Goal: Navigation & Orientation: Find specific page/section

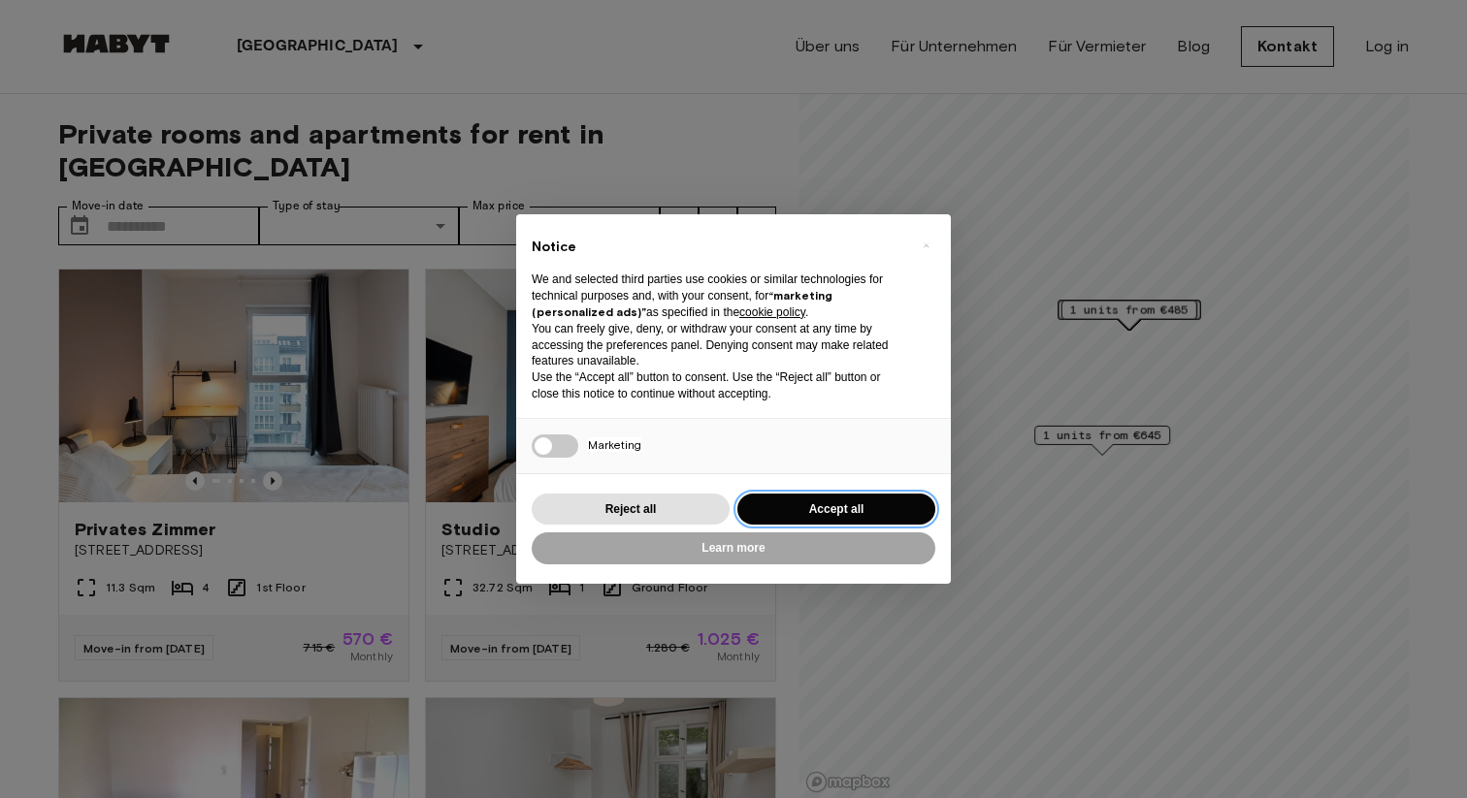
click at [792, 510] on button "Accept all" at bounding box center [836, 510] width 198 height 32
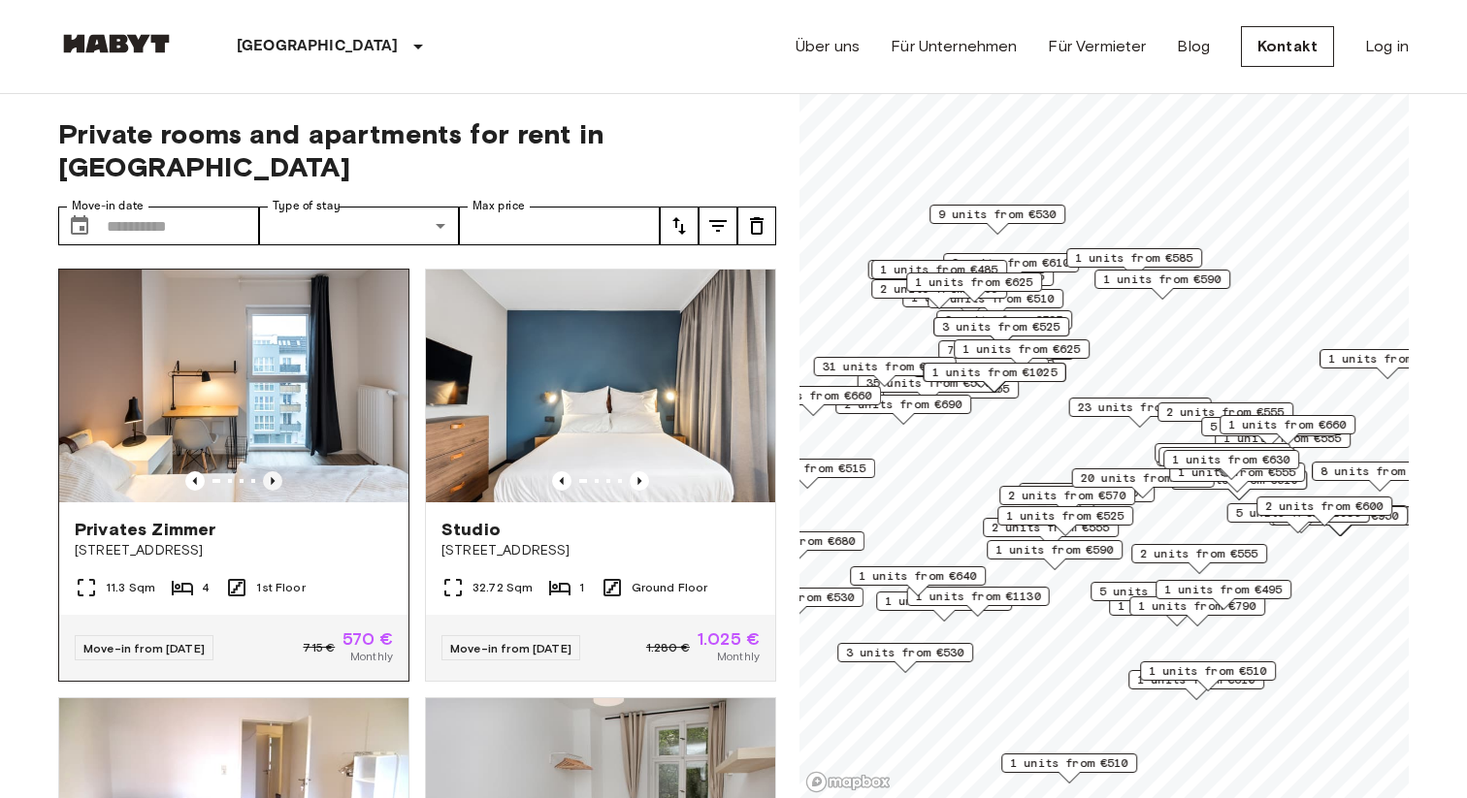
click at [274, 477] on icon "Previous image" at bounding box center [273, 481] width 4 height 8
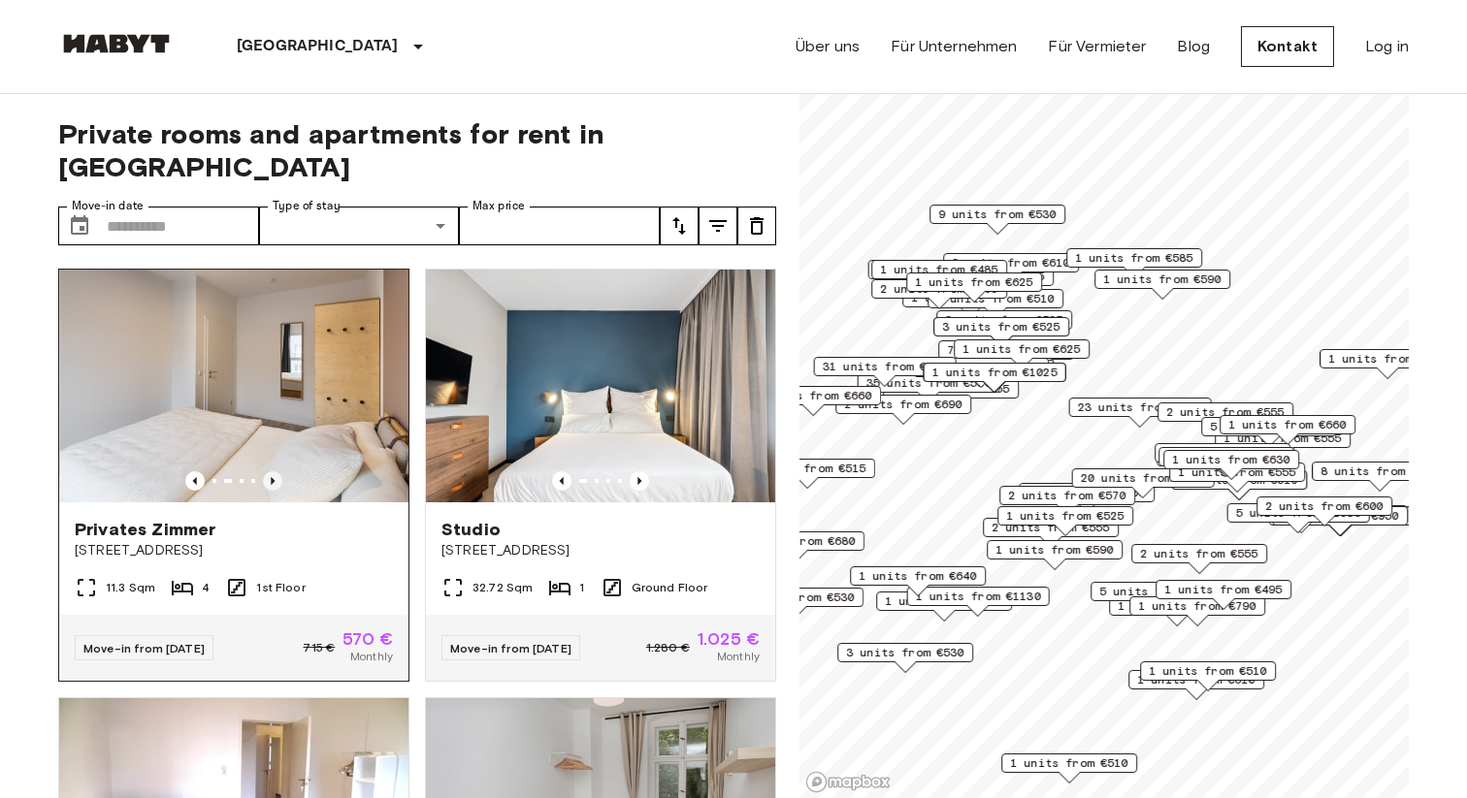
click at [274, 477] on icon "Previous image" at bounding box center [273, 481] width 4 height 8
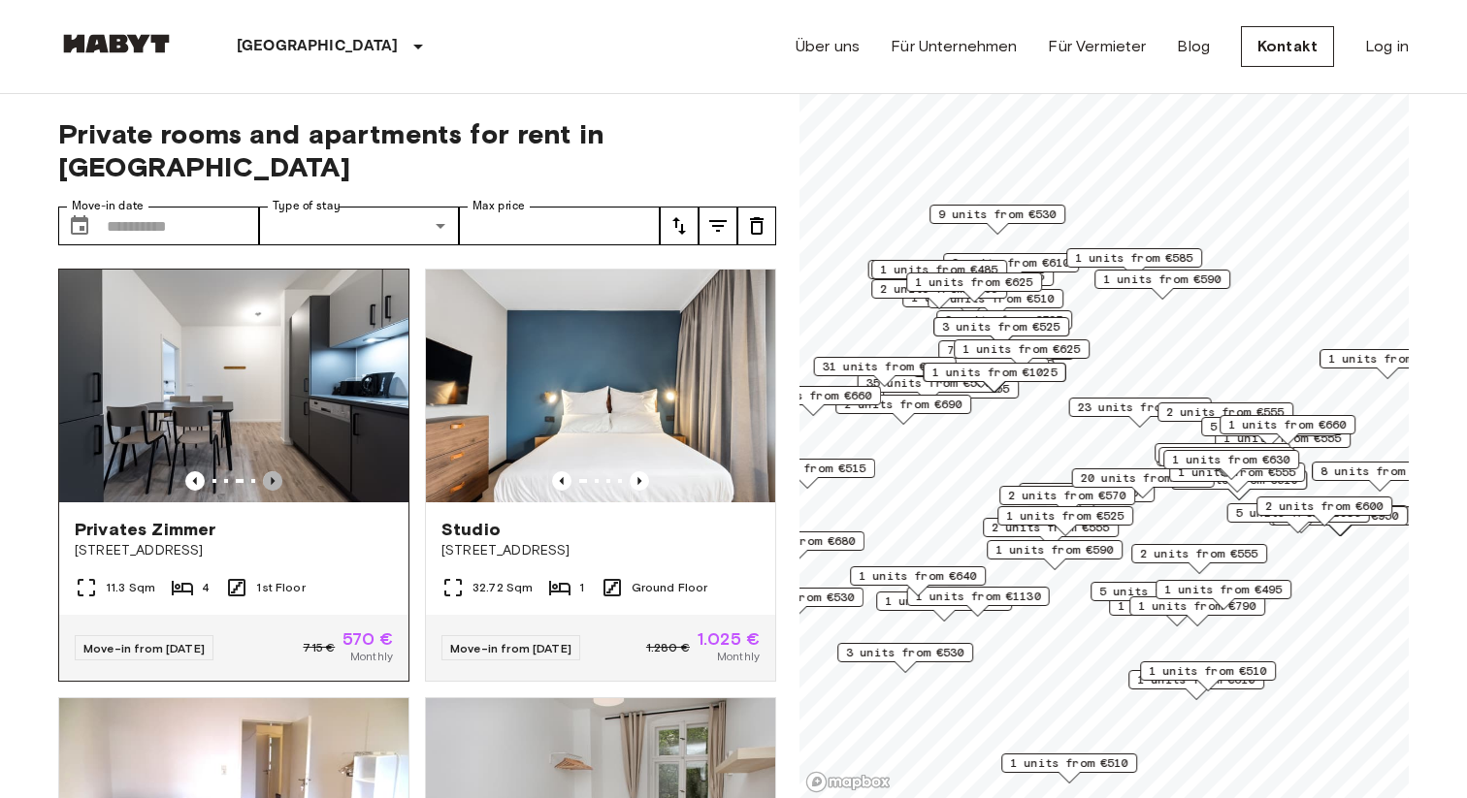
click at [274, 477] on icon "Previous image" at bounding box center [273, 481] width 4 height 8
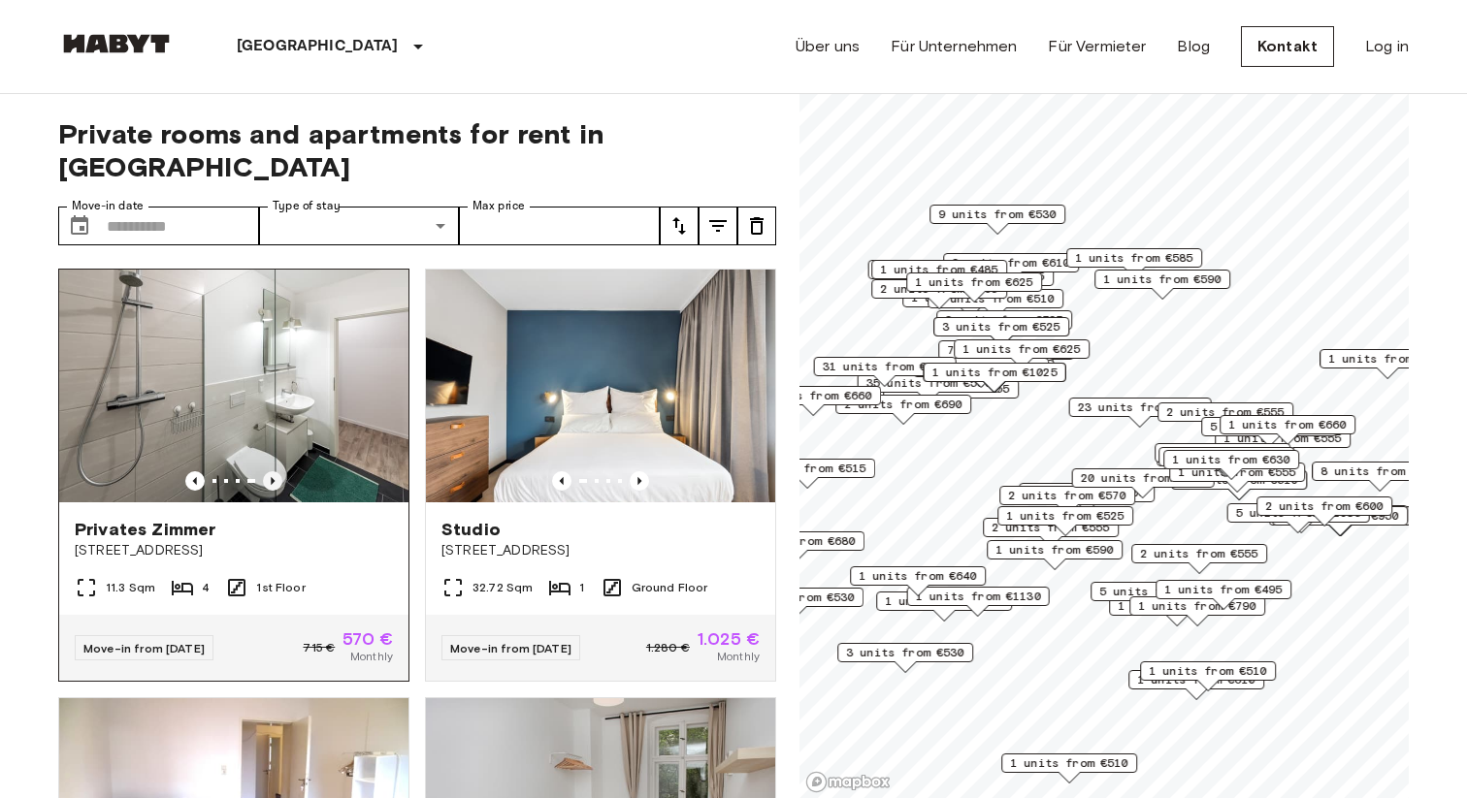
click at [274, 477] on icon "Previous image" at bounding box center [273, 481] width 4 height 8
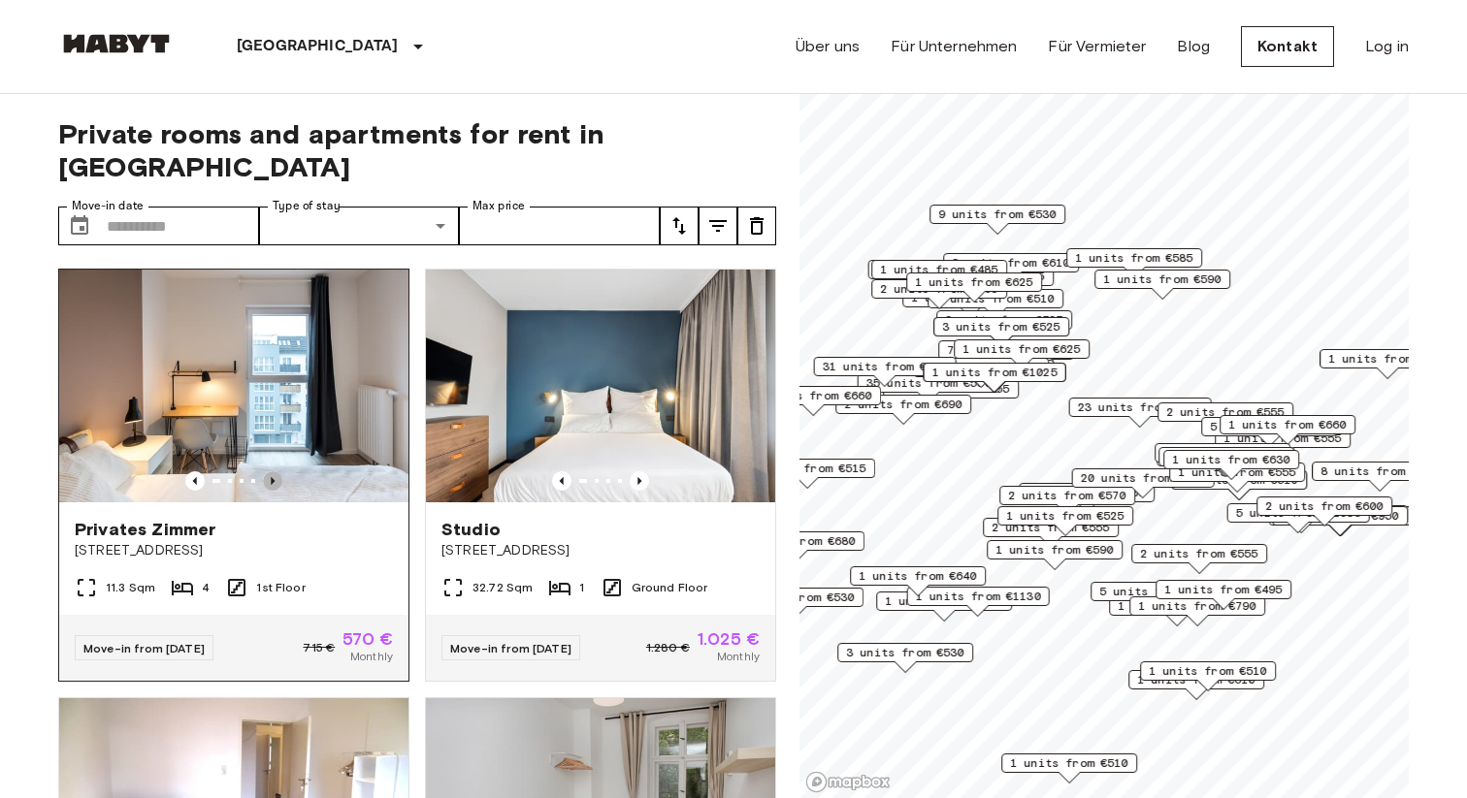
click at [274, 477] on icon "Previous image" at bounding box center [273, 481] width 4 height 8
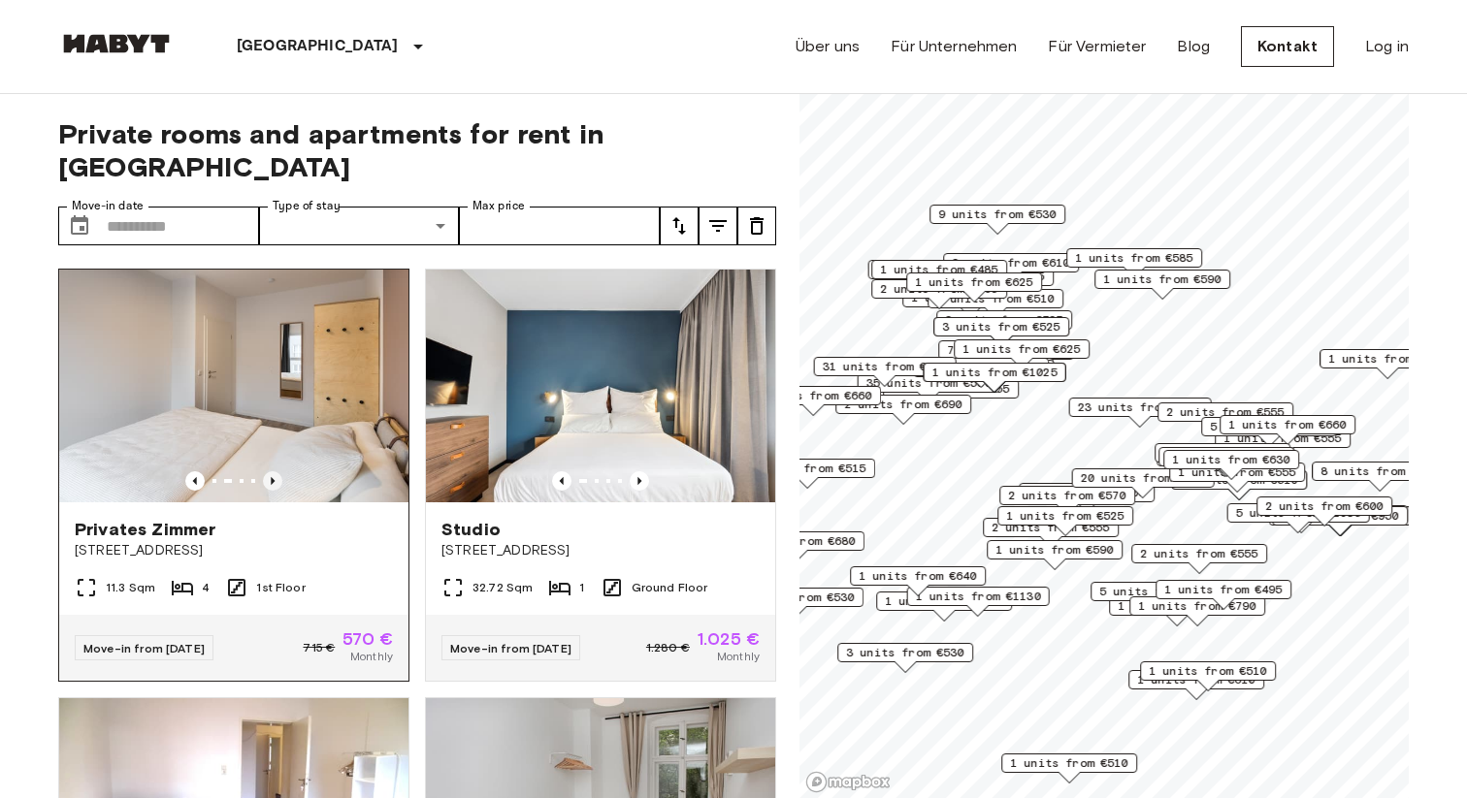
click at [274, 477] on icon "Previous image" at bounding box center [273, 481] width 4 height 8
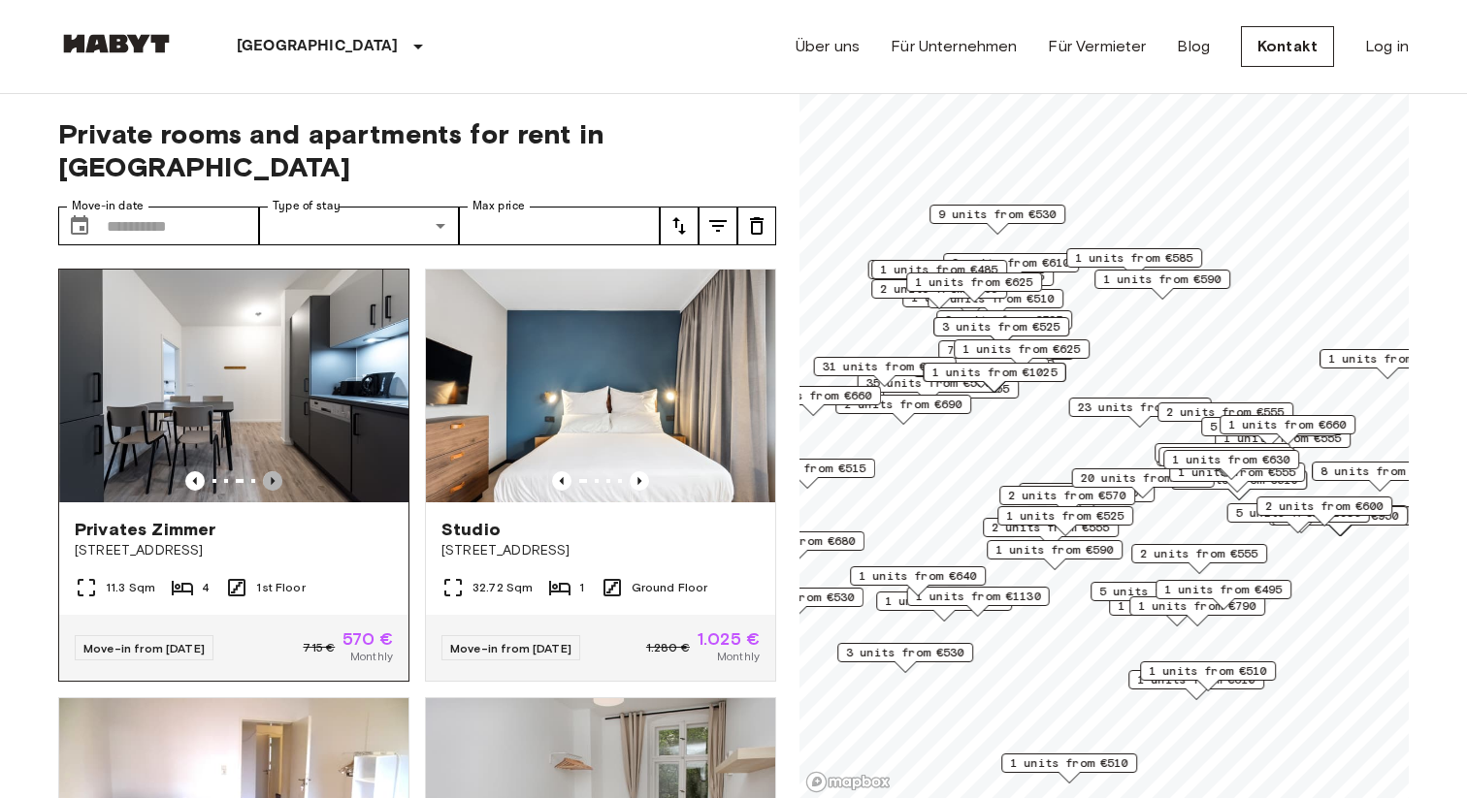
click at [274, 477] on icon "Previous image" at bounding box center [273, 481] width 4 height 8
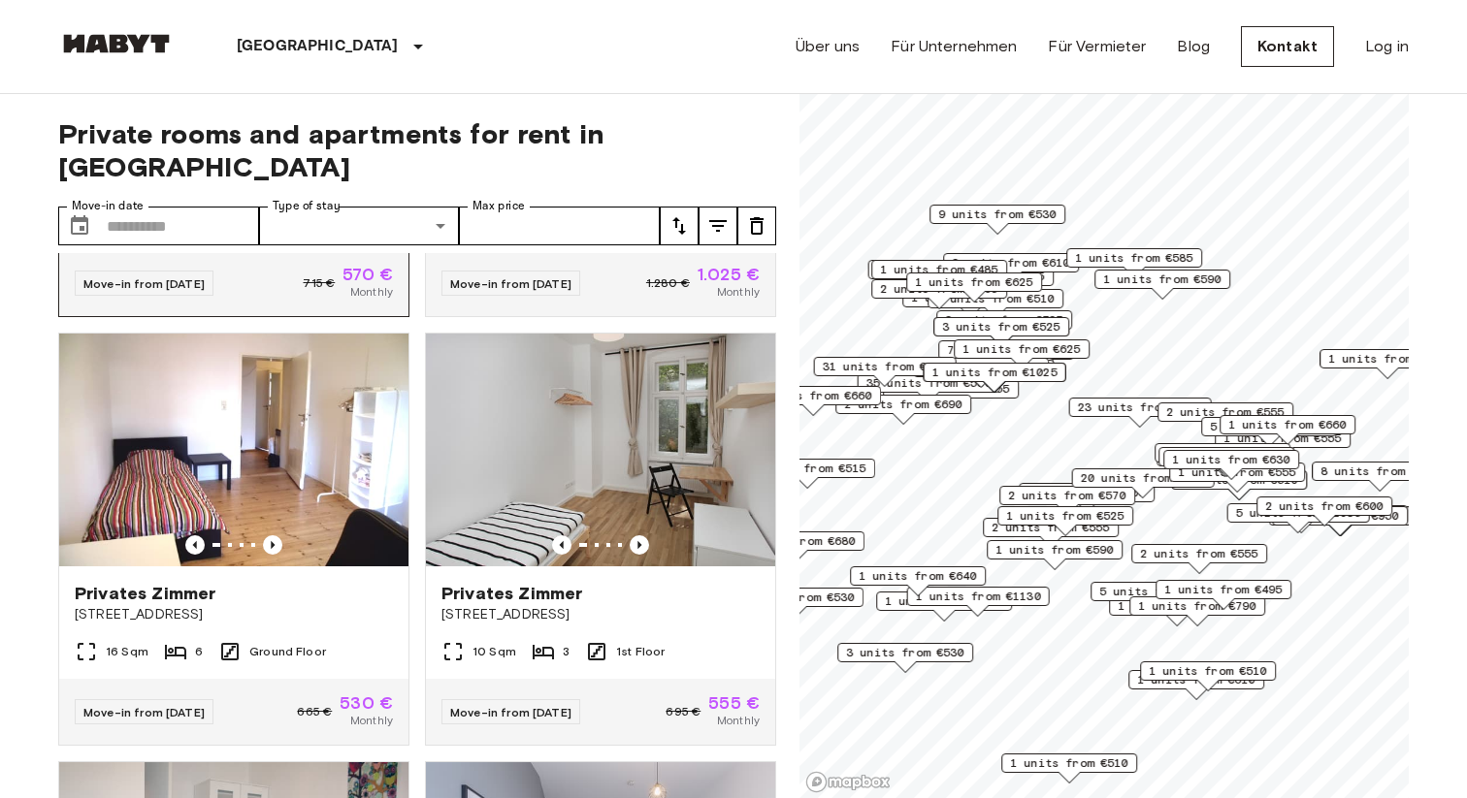
scroll to position [367, 0]
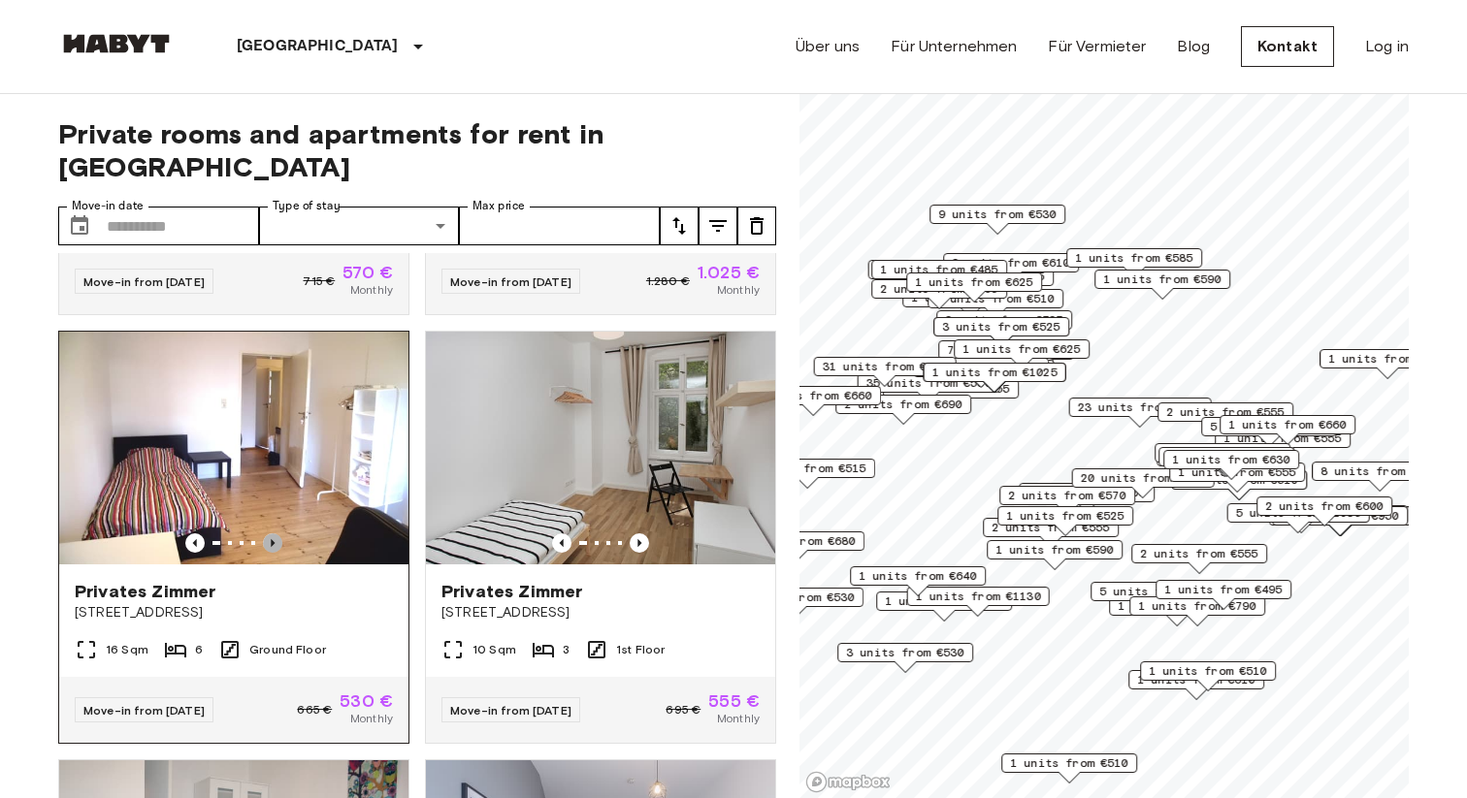
click at [272, 534] on icon "Previous image" at bounding box center [272, 543] width 19 height 19
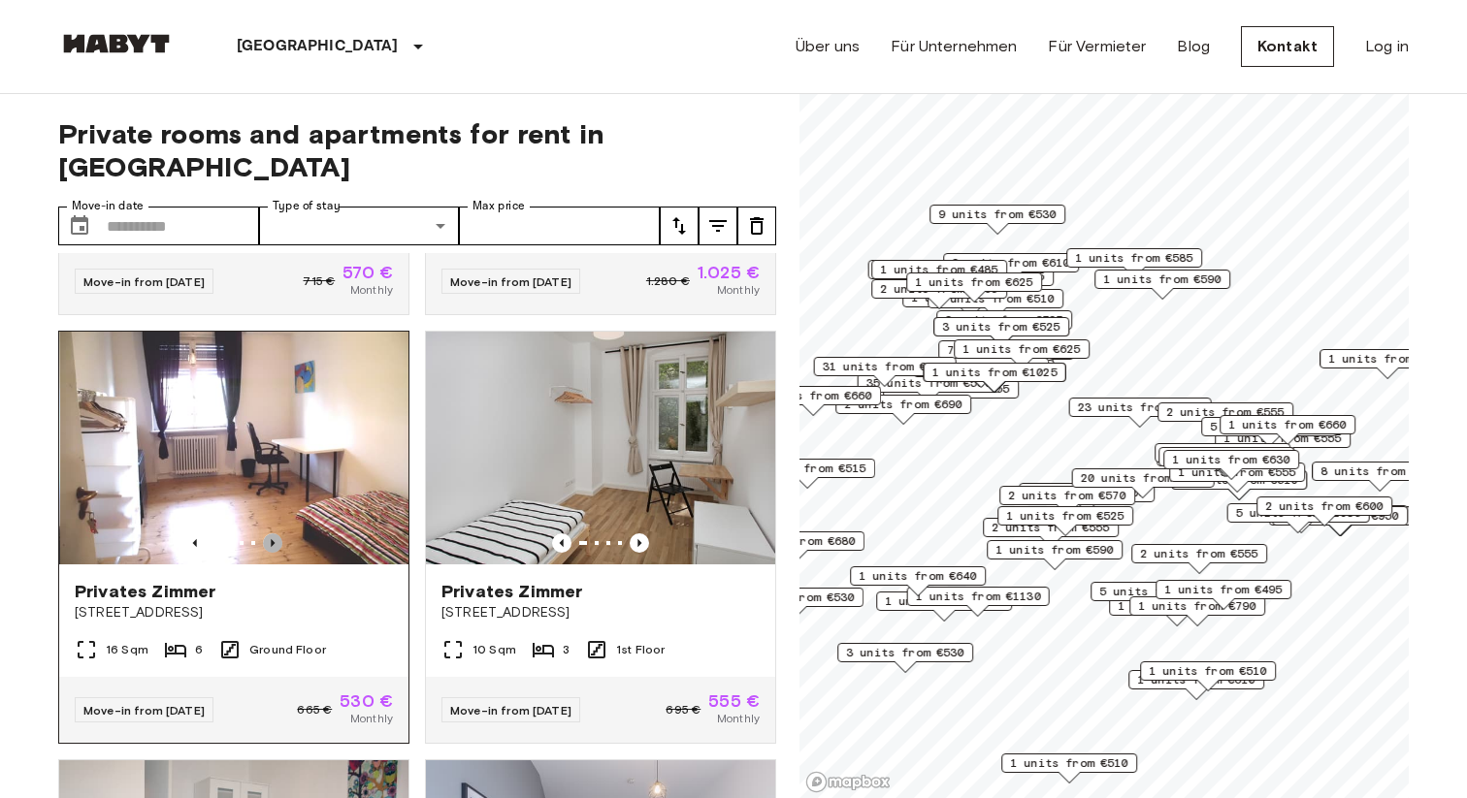
click at [272, 534] on icon "Previous image" at bounding box center [272, 543] width 19 height 19
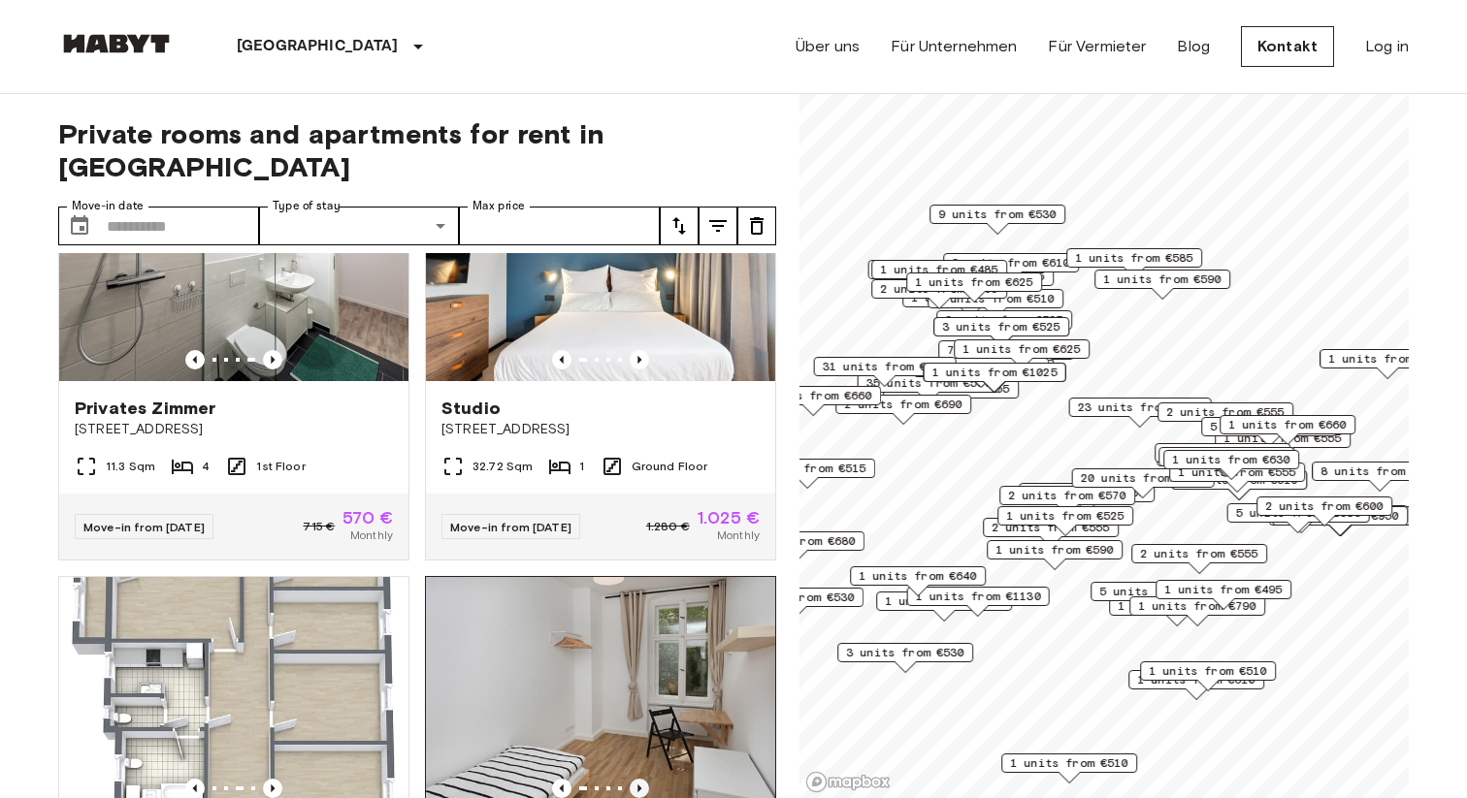
scroll to position [0, 0]
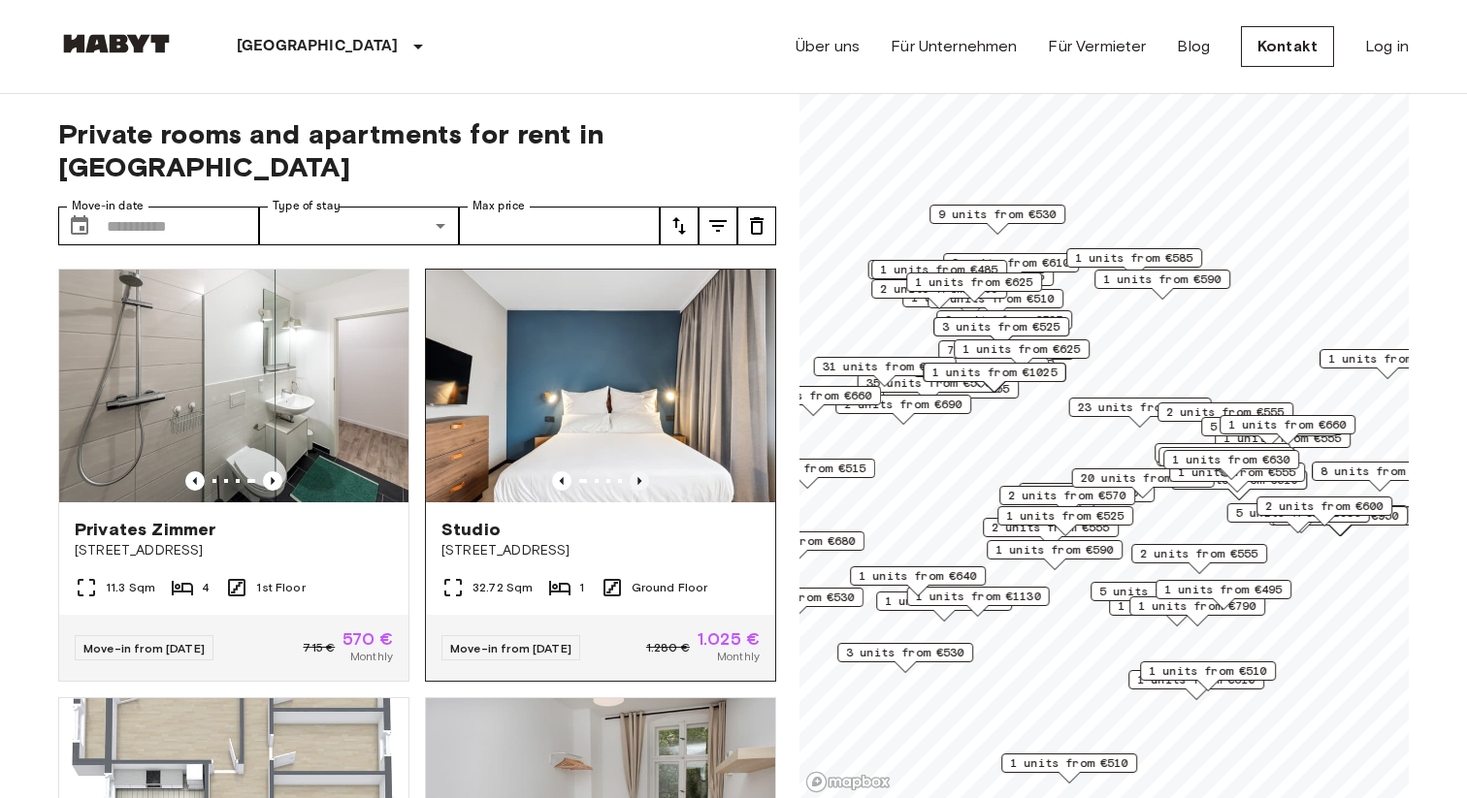
click at [637, 471] on icon "Previous image" at bounding box center [639, 480] width 19 height 19
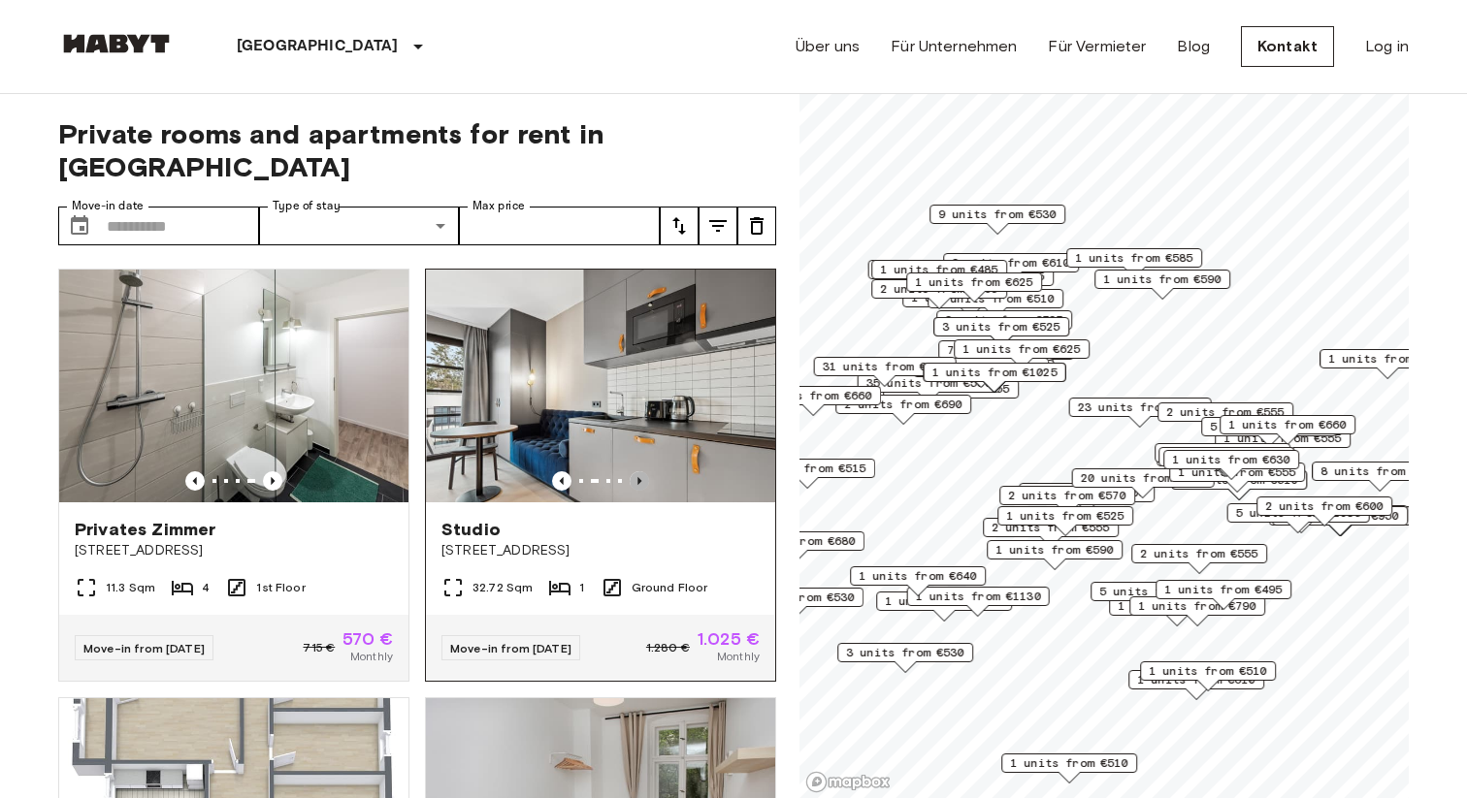
click at [637, 471] on icon "Previous image" at bounding box center [639, 480] width 19 height 19
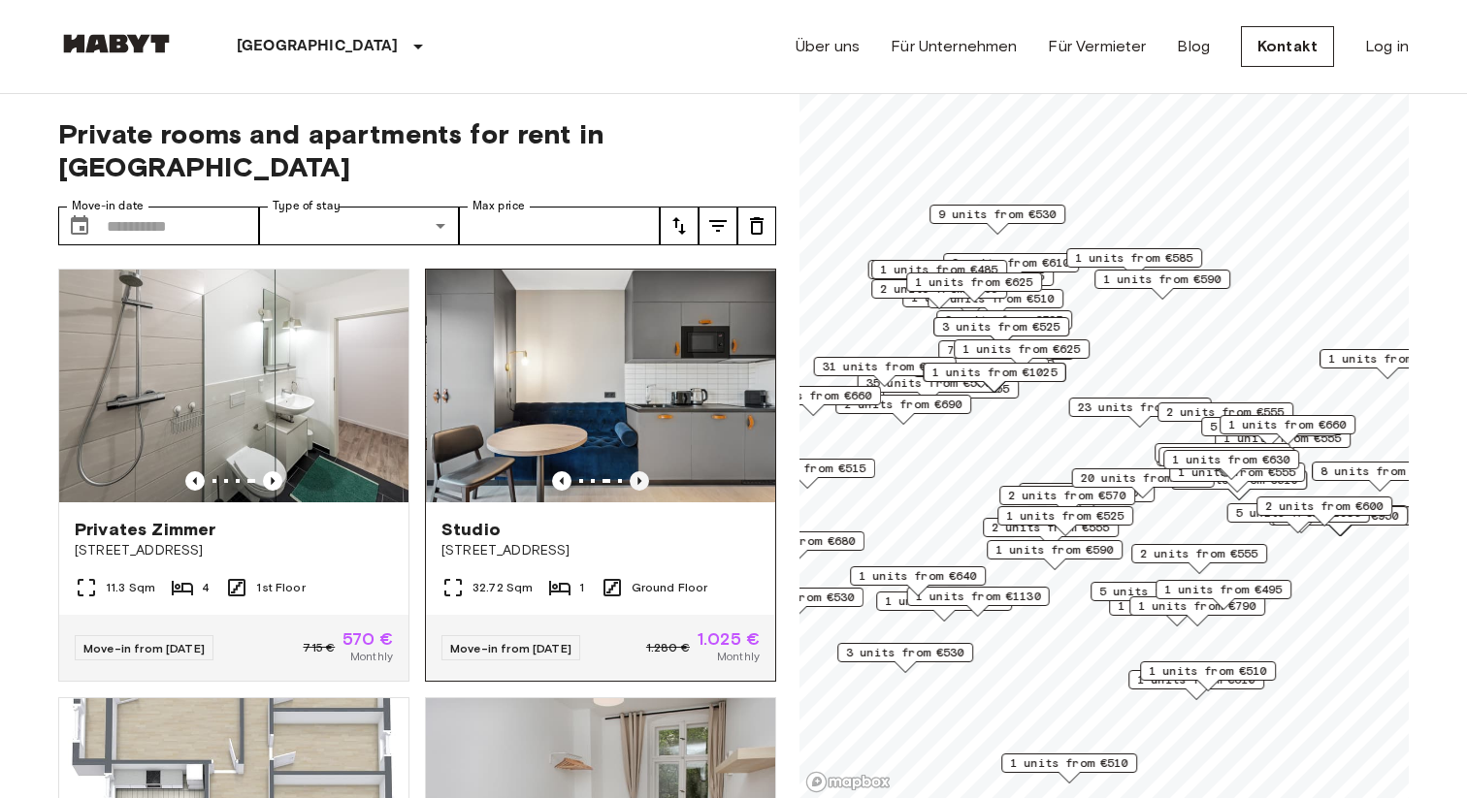
click at [637, 471] on icon "Previous image" at bounding box center [639, 480] width 19 height 19
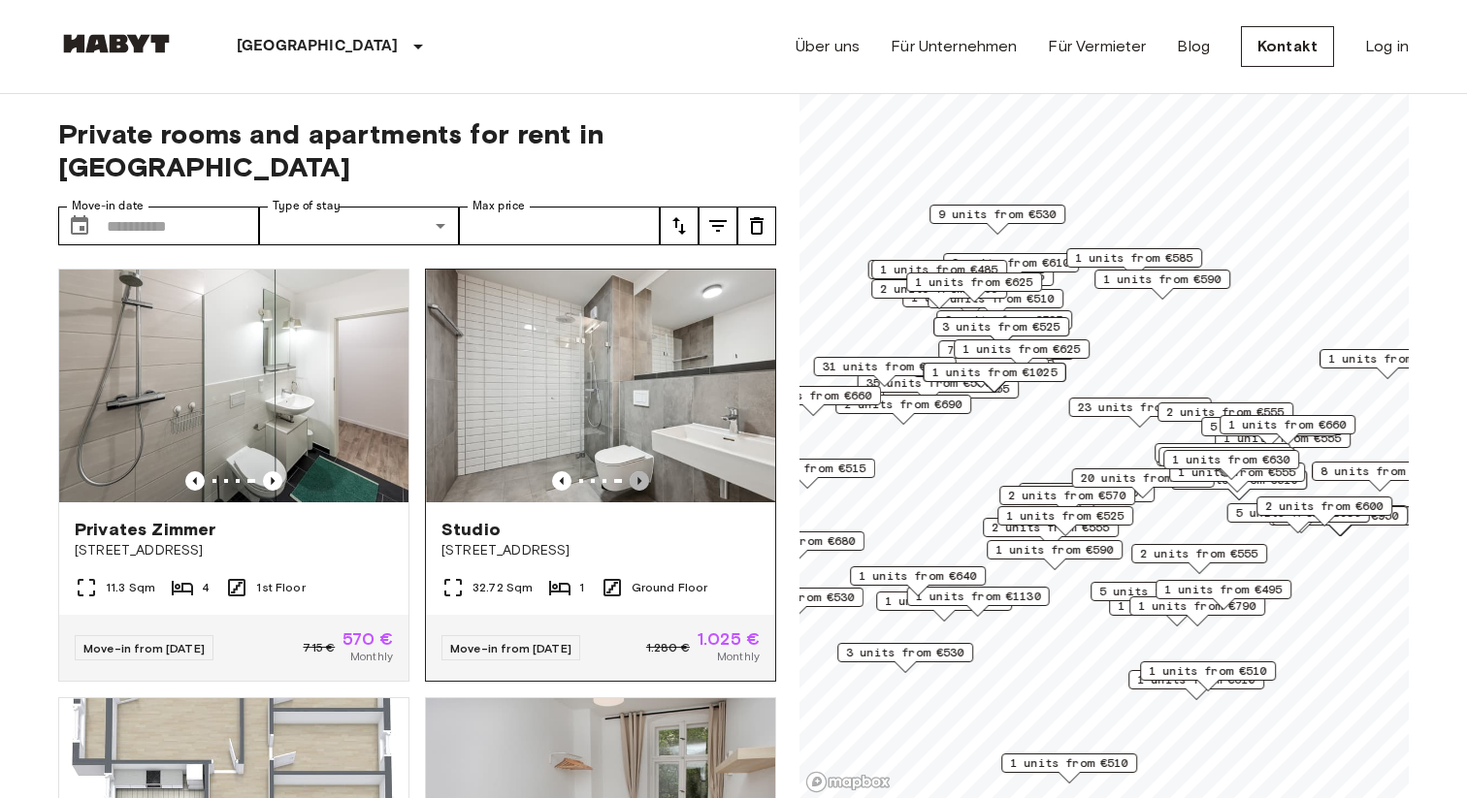
click at [637, 471] on icon "Previous image" at bounding box center [639, 480] width 19 height 19
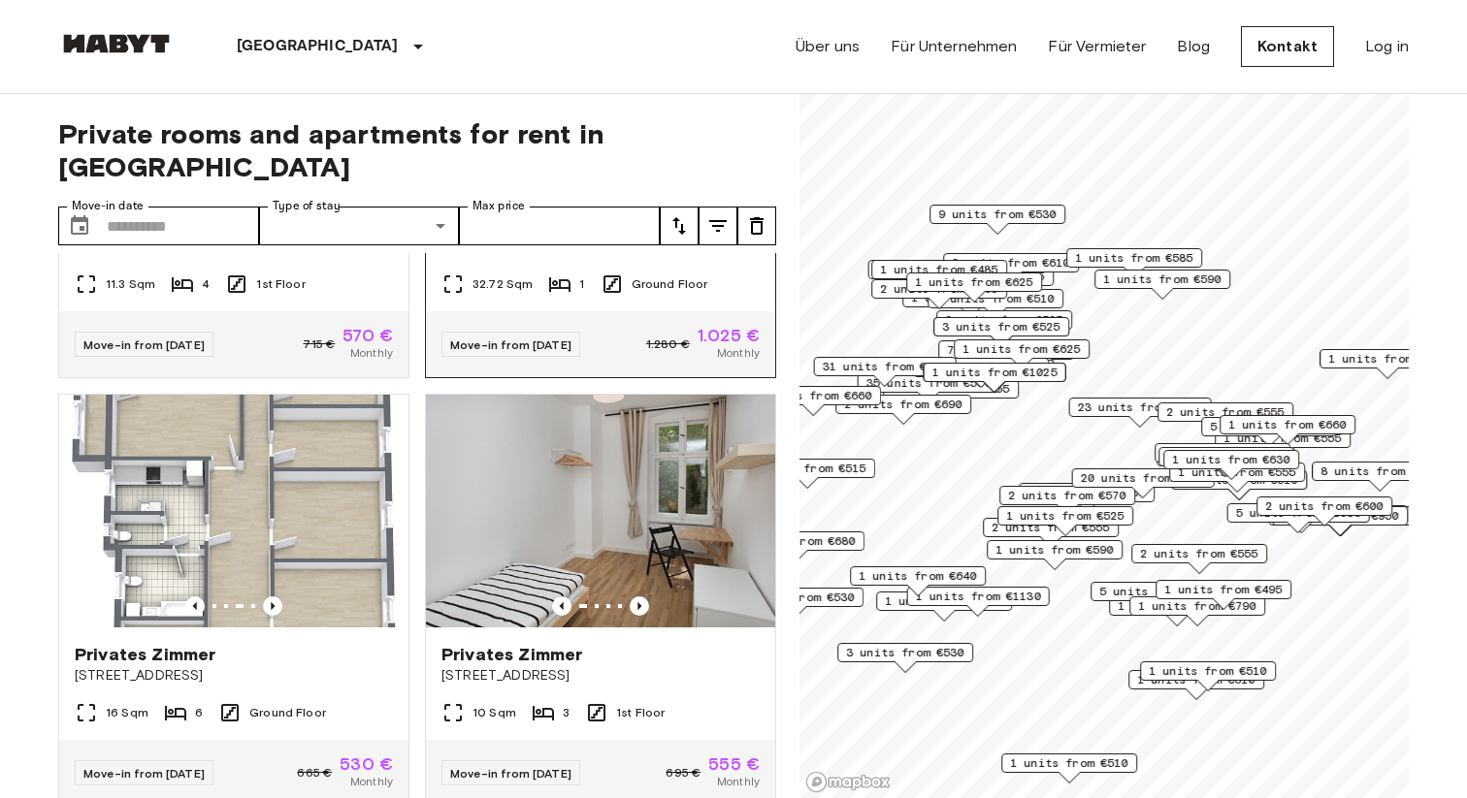
scroll to position [346, 0]
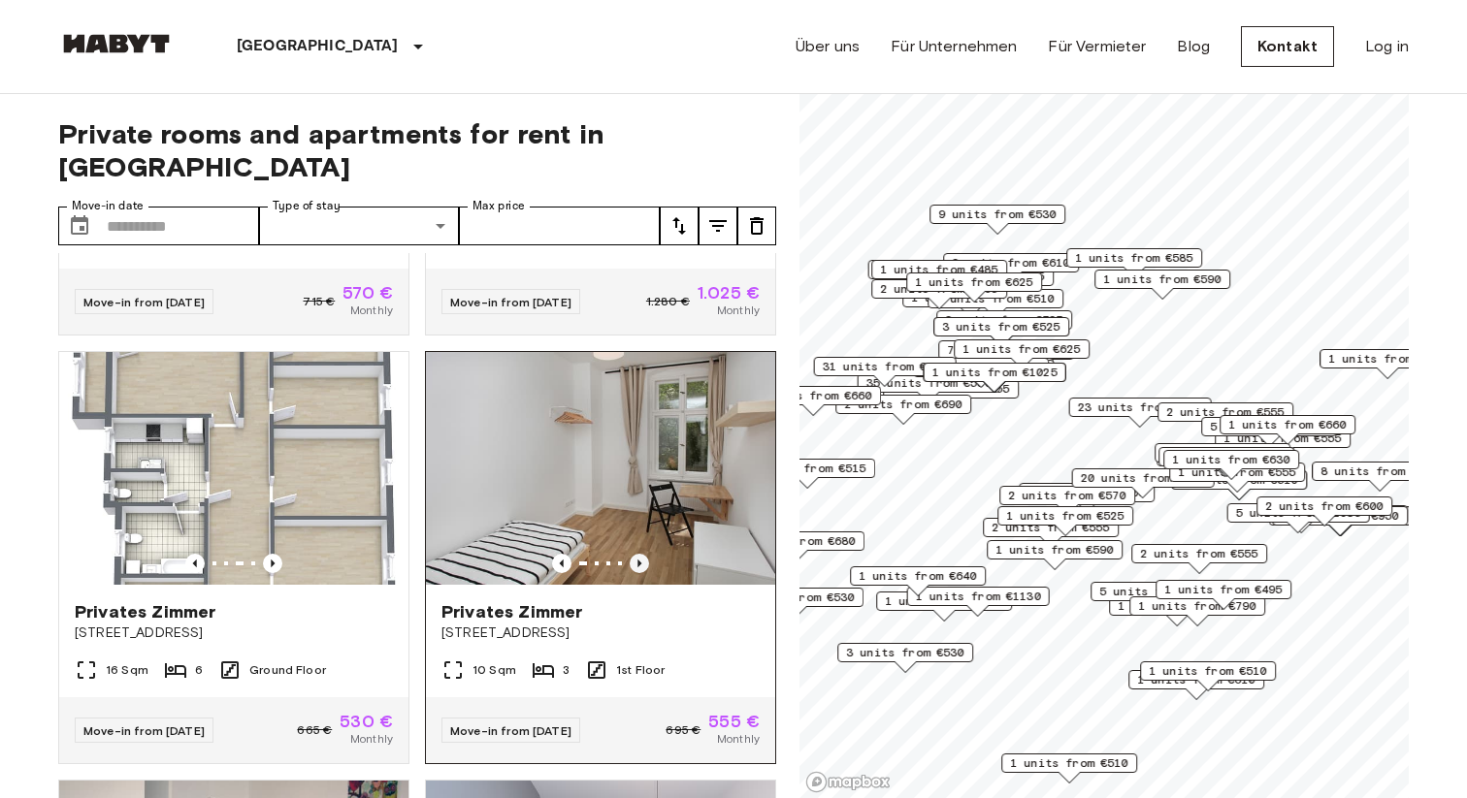
click at [641, 554] on icon "Previous image" at bounding box center [639, 563] width 19 height 19
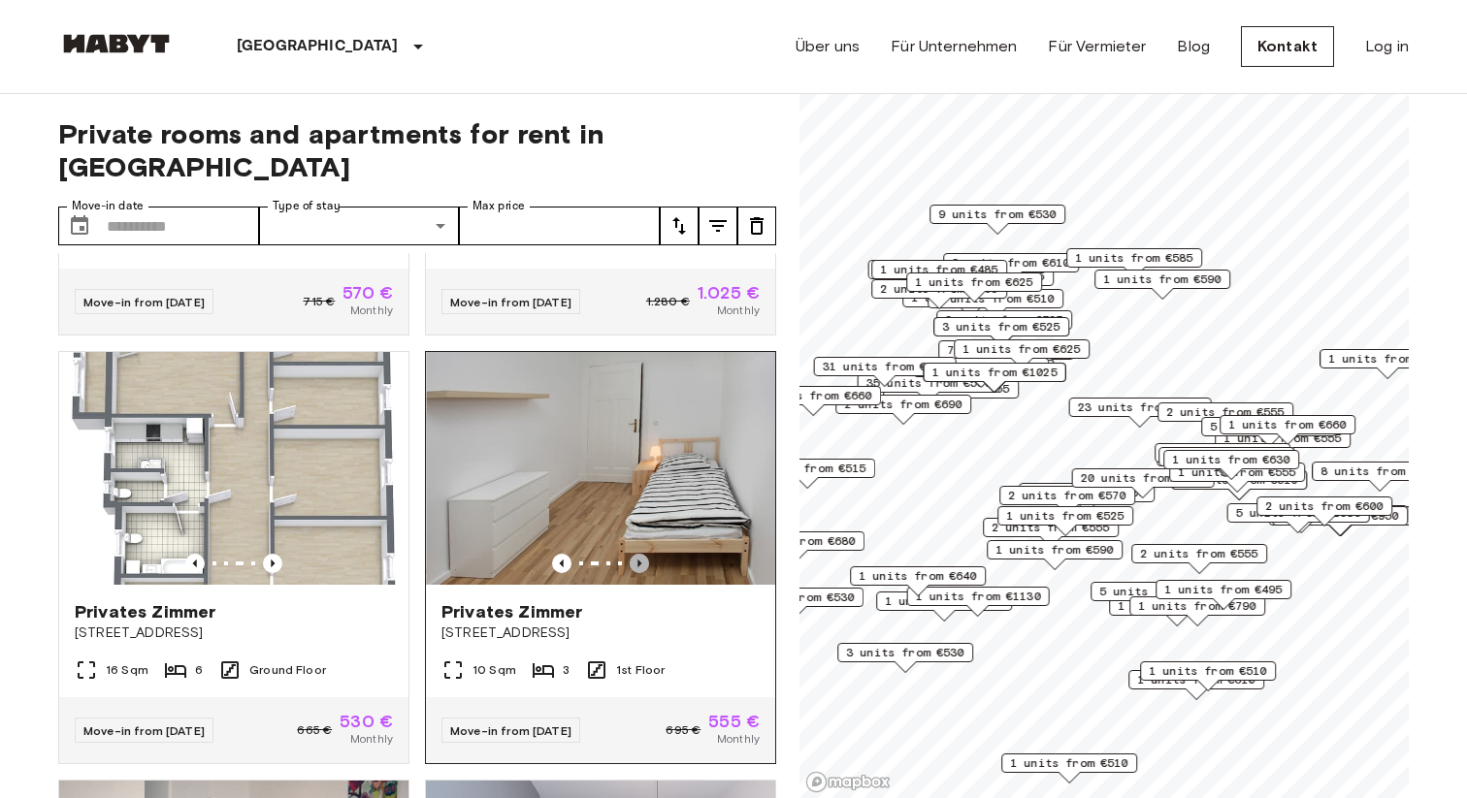
click at [641, 554] on icon "Previous image" at bounding box center [639, 563] width 19 height 19
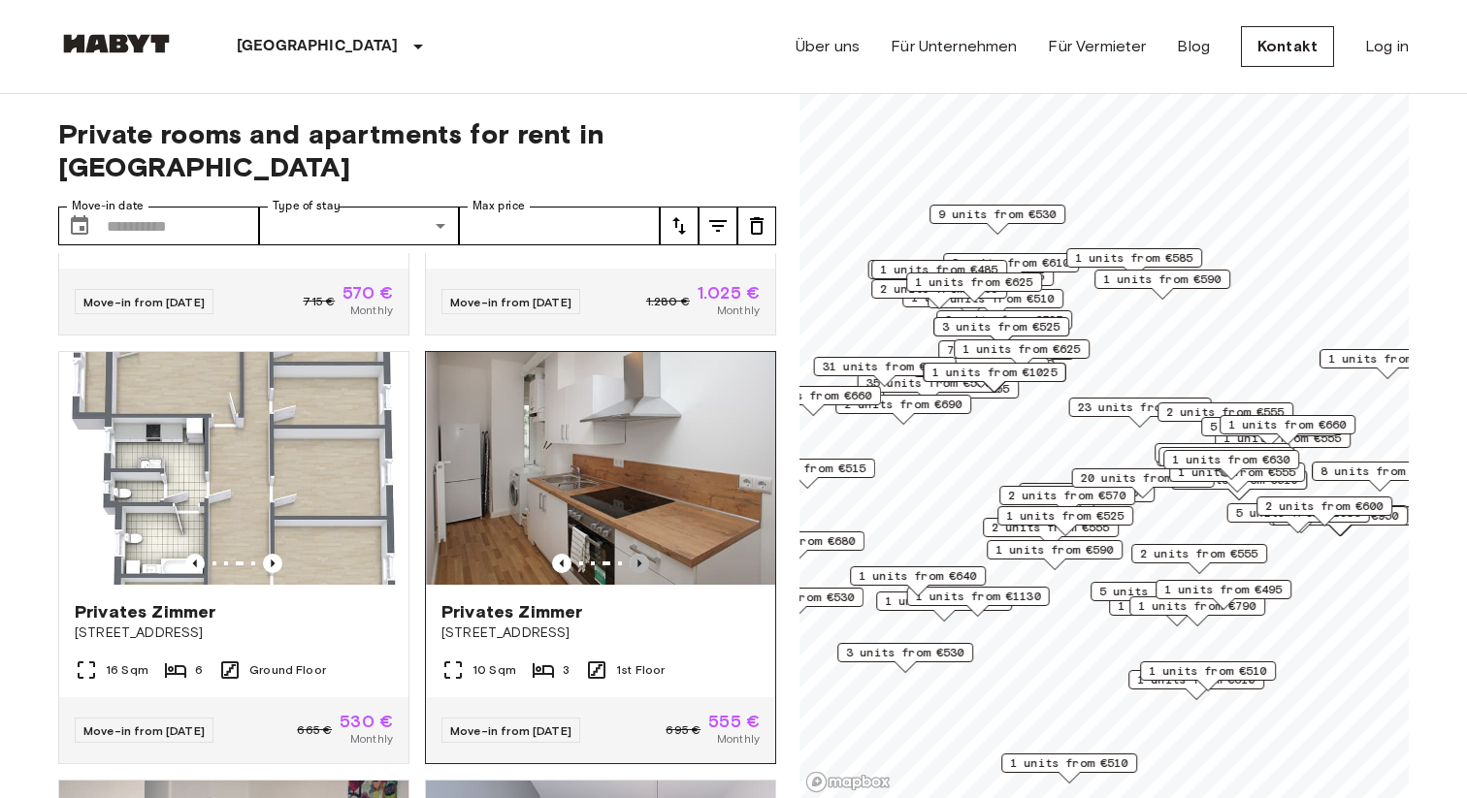
click at [641, 554] on icon "Previous image" at bounding box center [639, 563] width 19 height 19
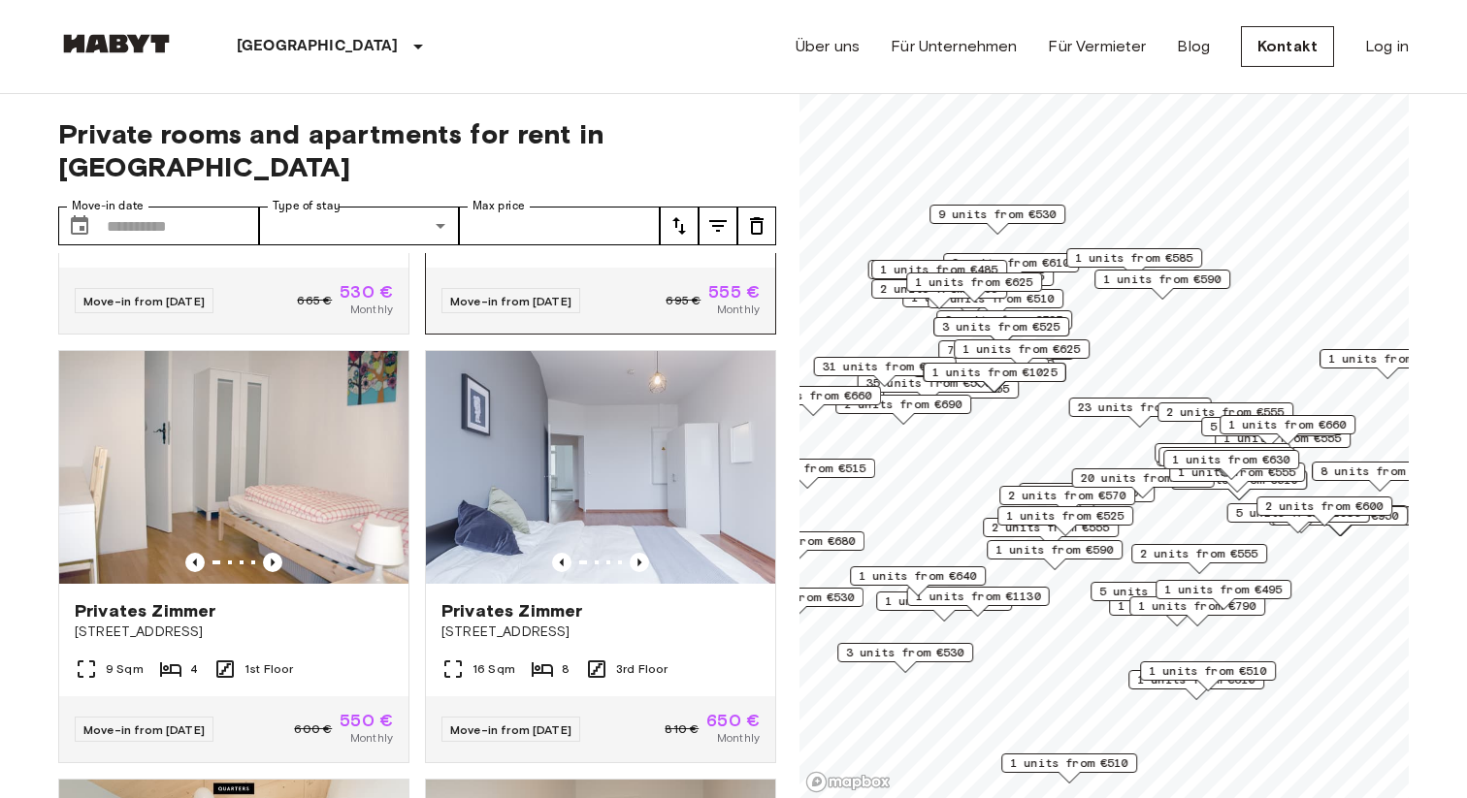
scroll to position [791, 0]
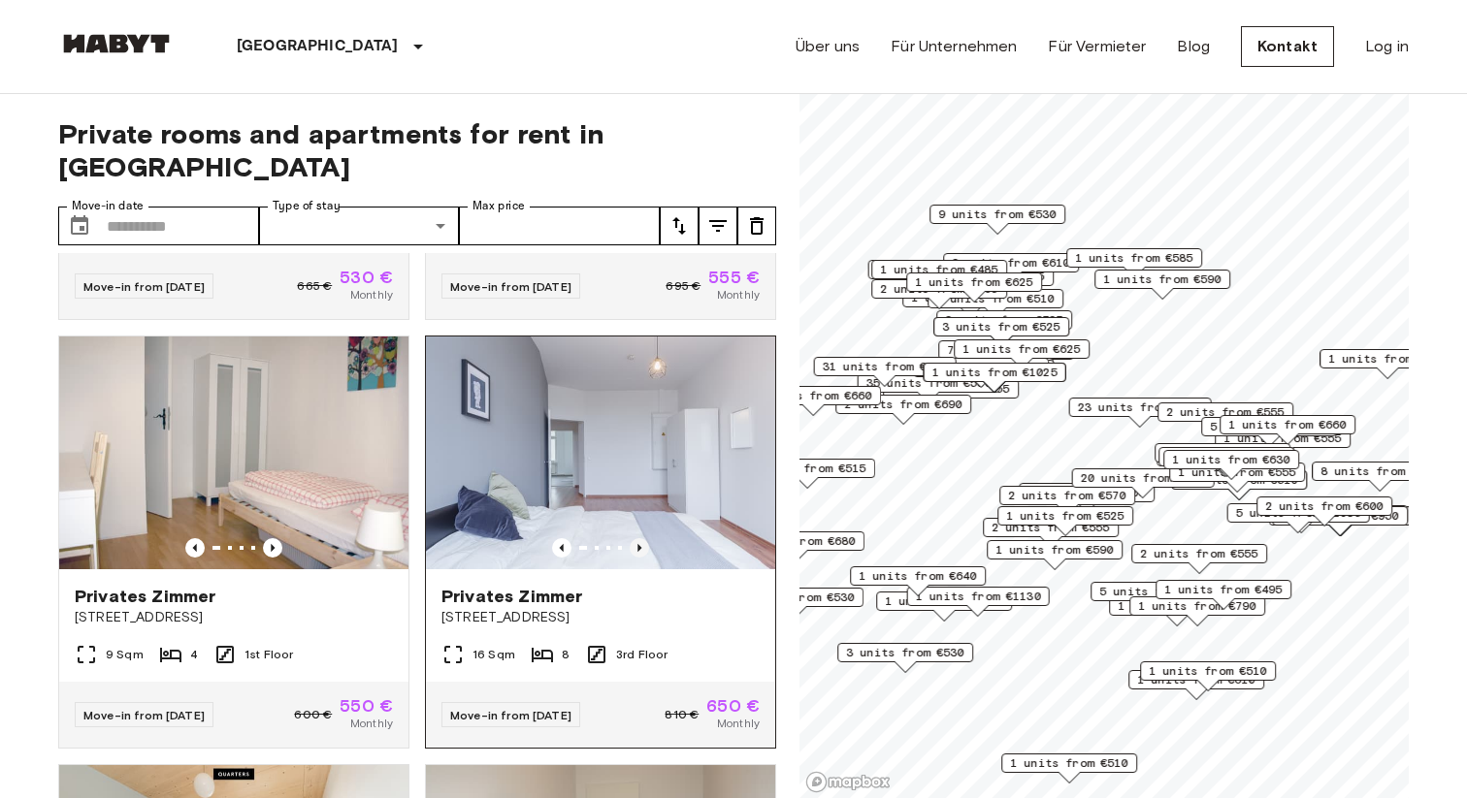
click at [640, 544] on icon "Previous image" at bounding box center [639, 548] width 4 height 8
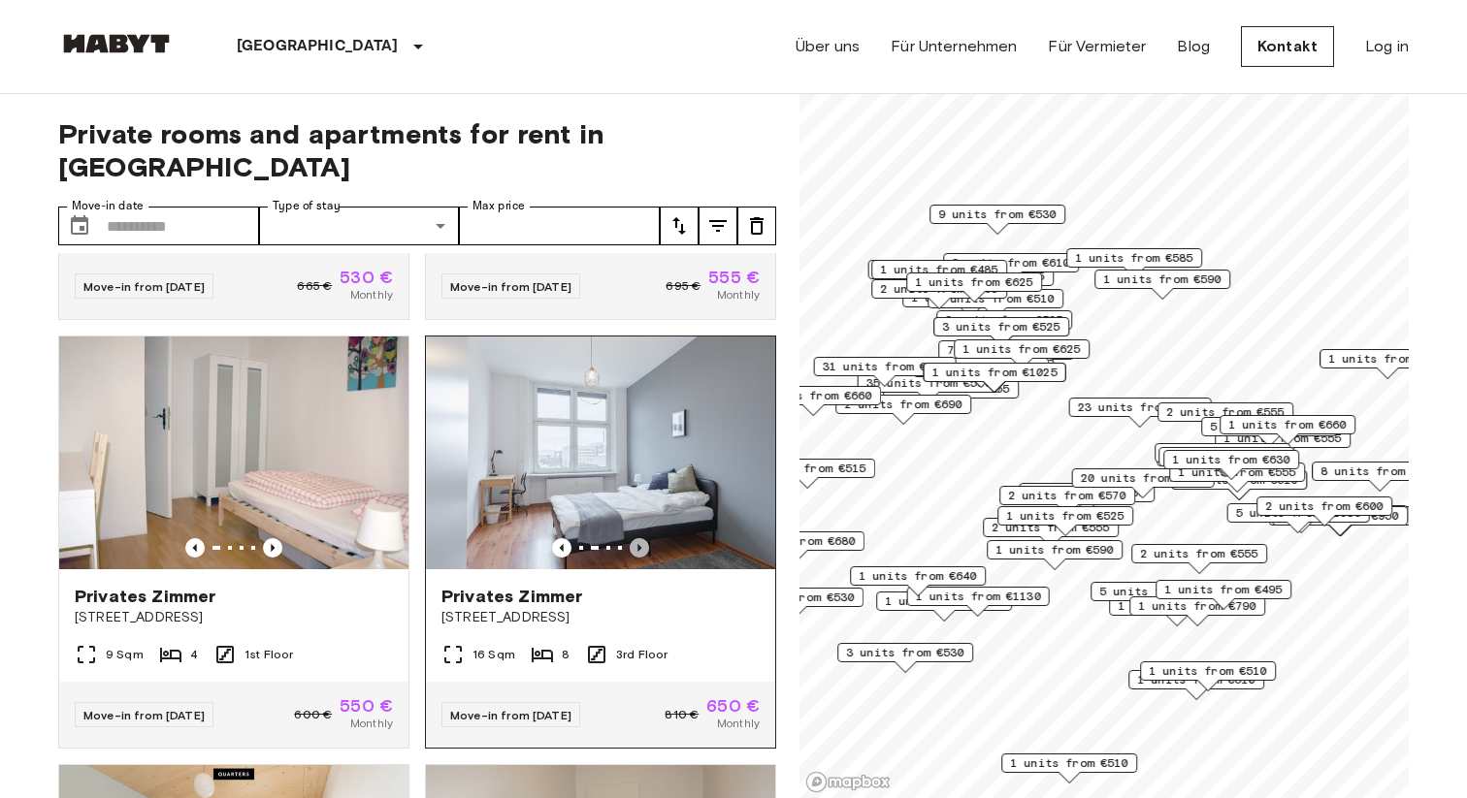
click at [641, 538] on icon "Previous image" at bounding box center [639, 547] width 19 height 19
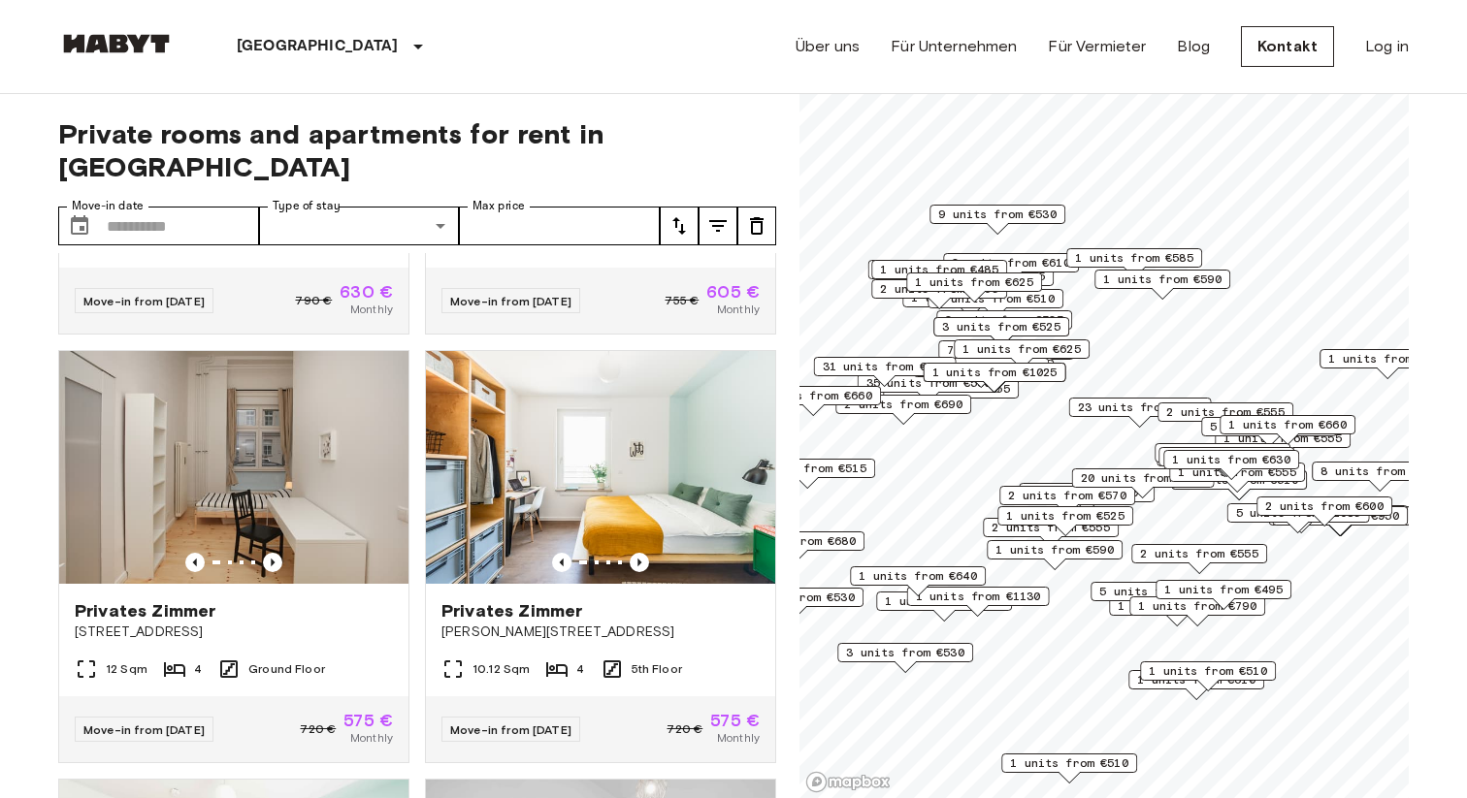
scroll to position [5061, 0]
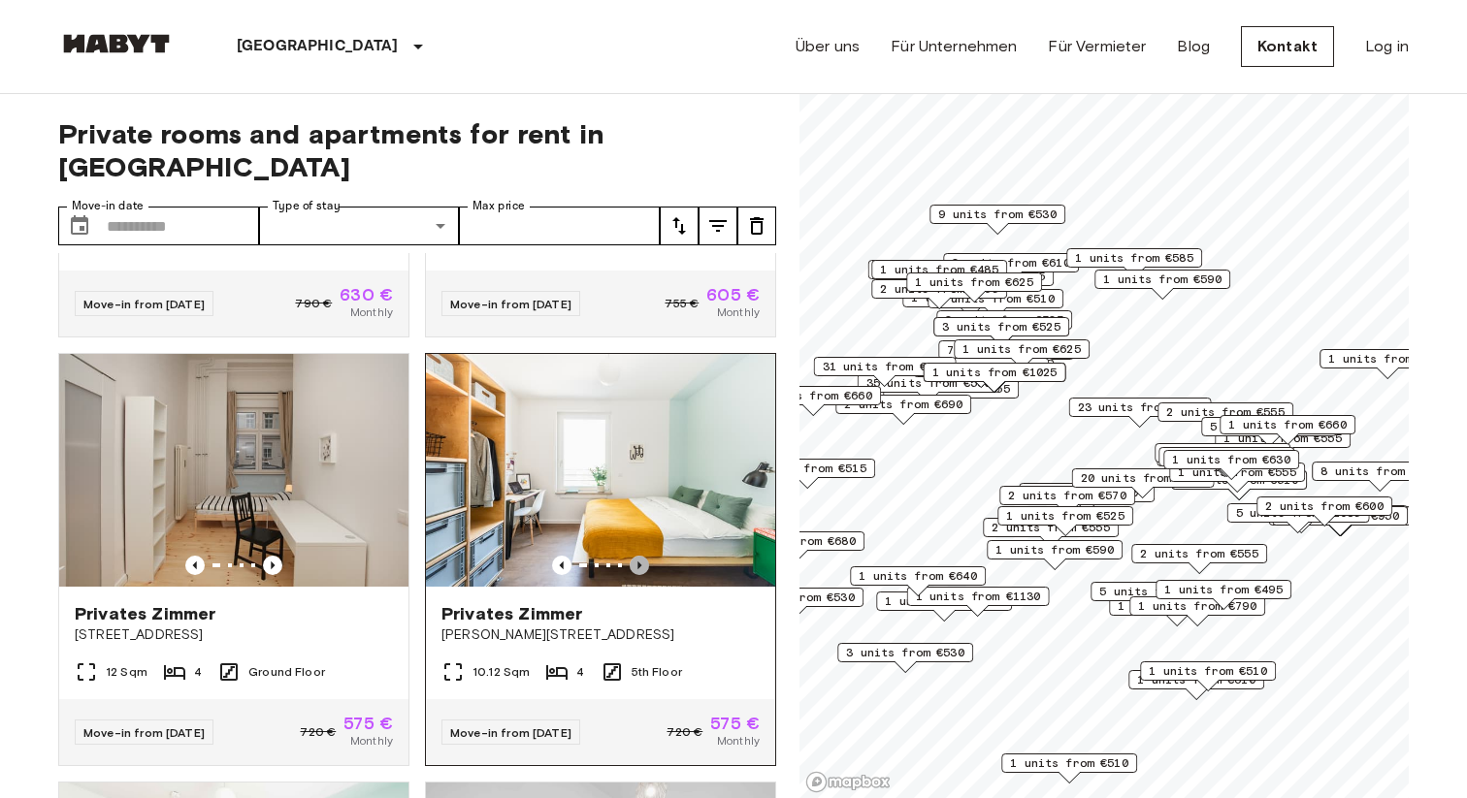
click at [640, 556] on icon "Previous image" at bounding box center [639, 565] width 19 height 19
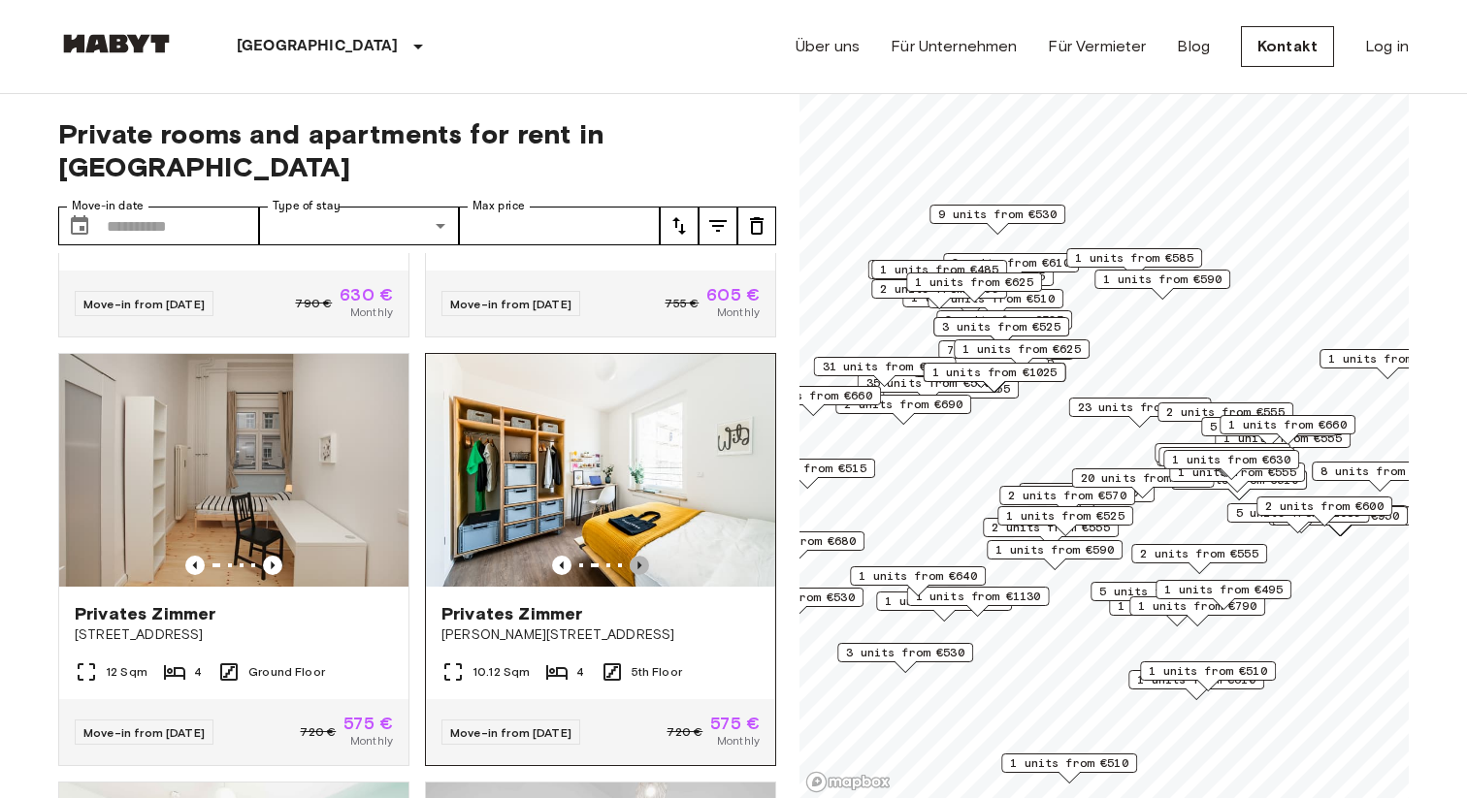
click at [640, 556] on icon "Previous image" at bounding box center [639, 565] width 19 height 19
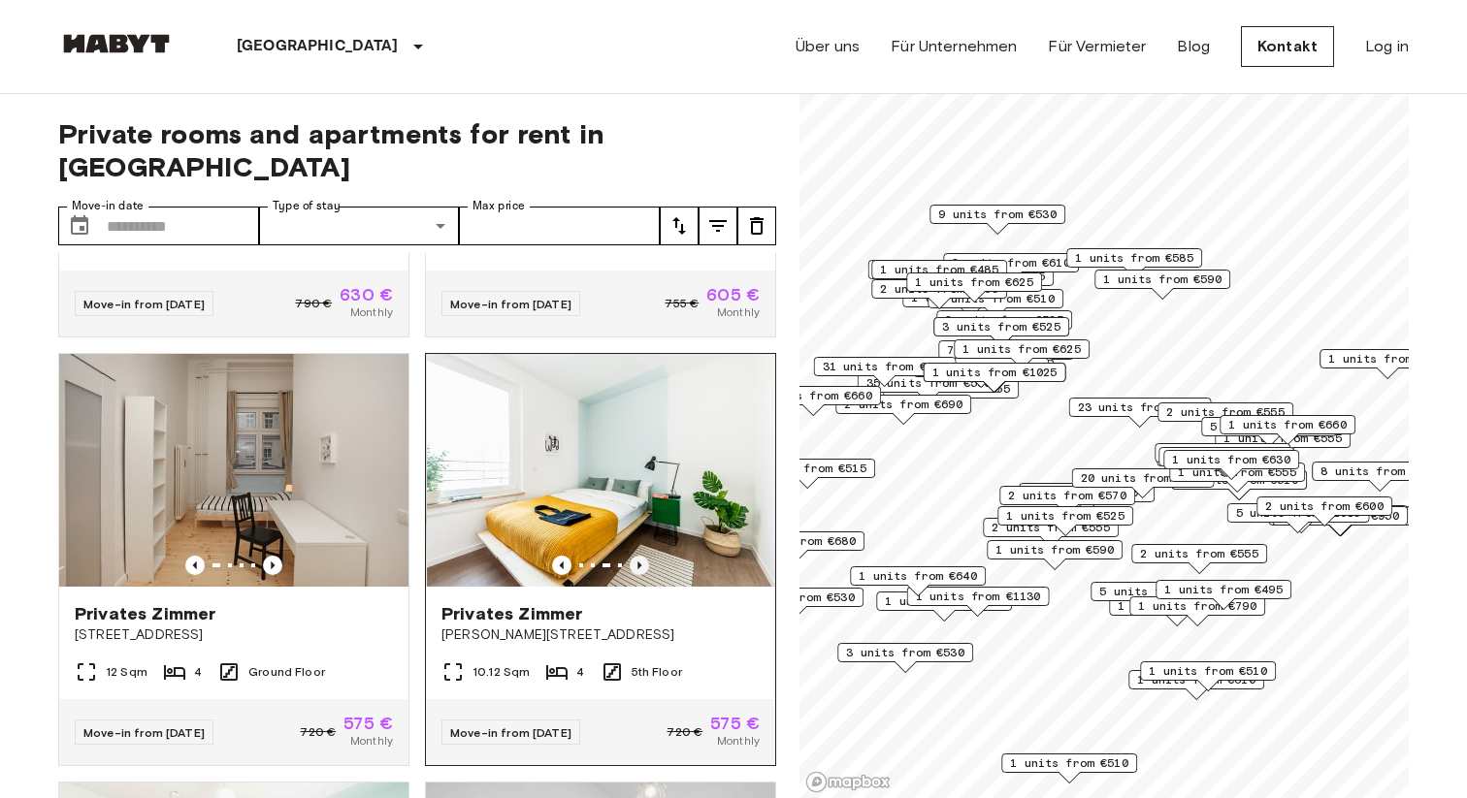
click at [640, 556] on icon "Previous image" at bounding box center [639, 565] width 19 height 19
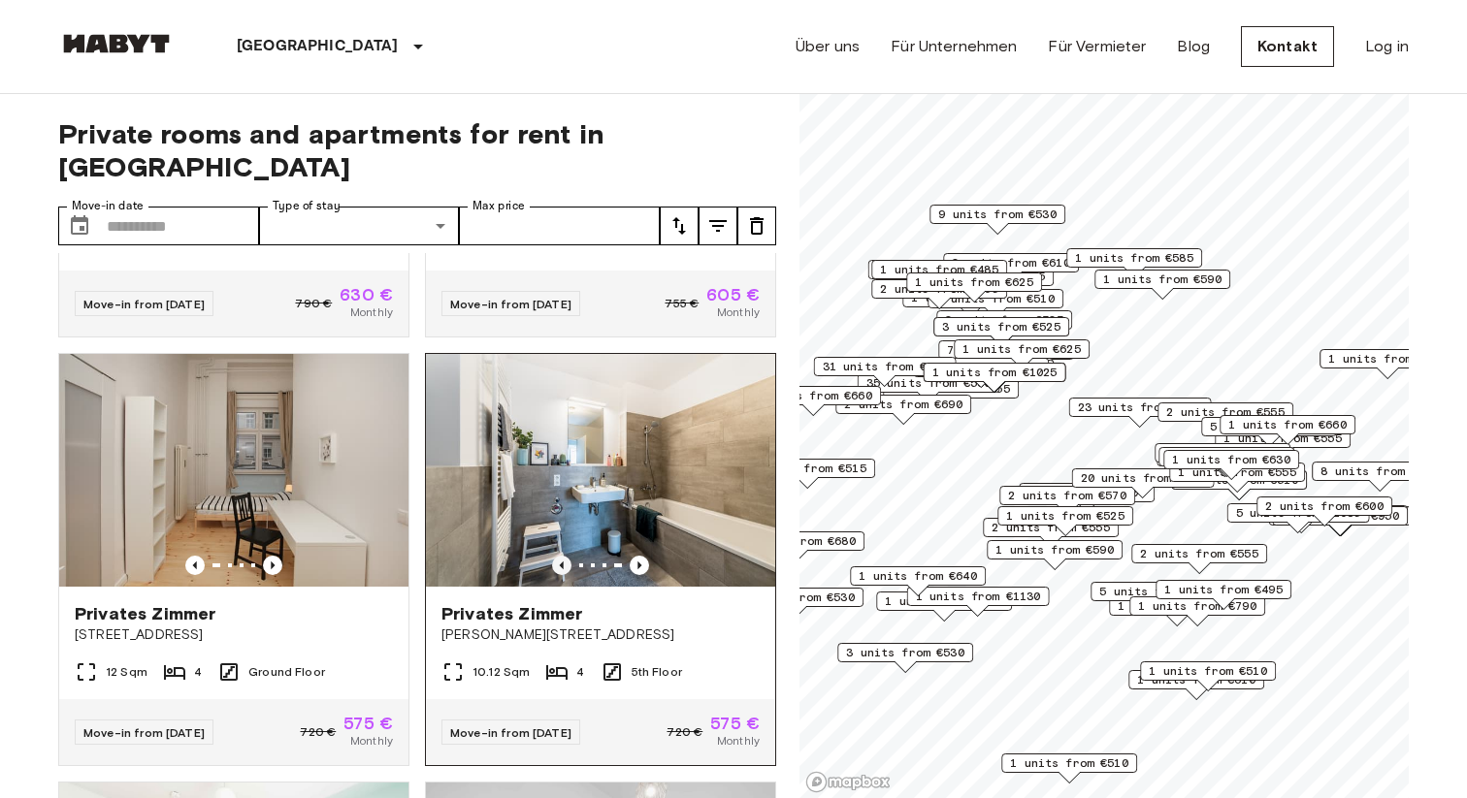
click at [558, 556] on icon "Previous image" at bounding box center [561, 565] width 19 height 19
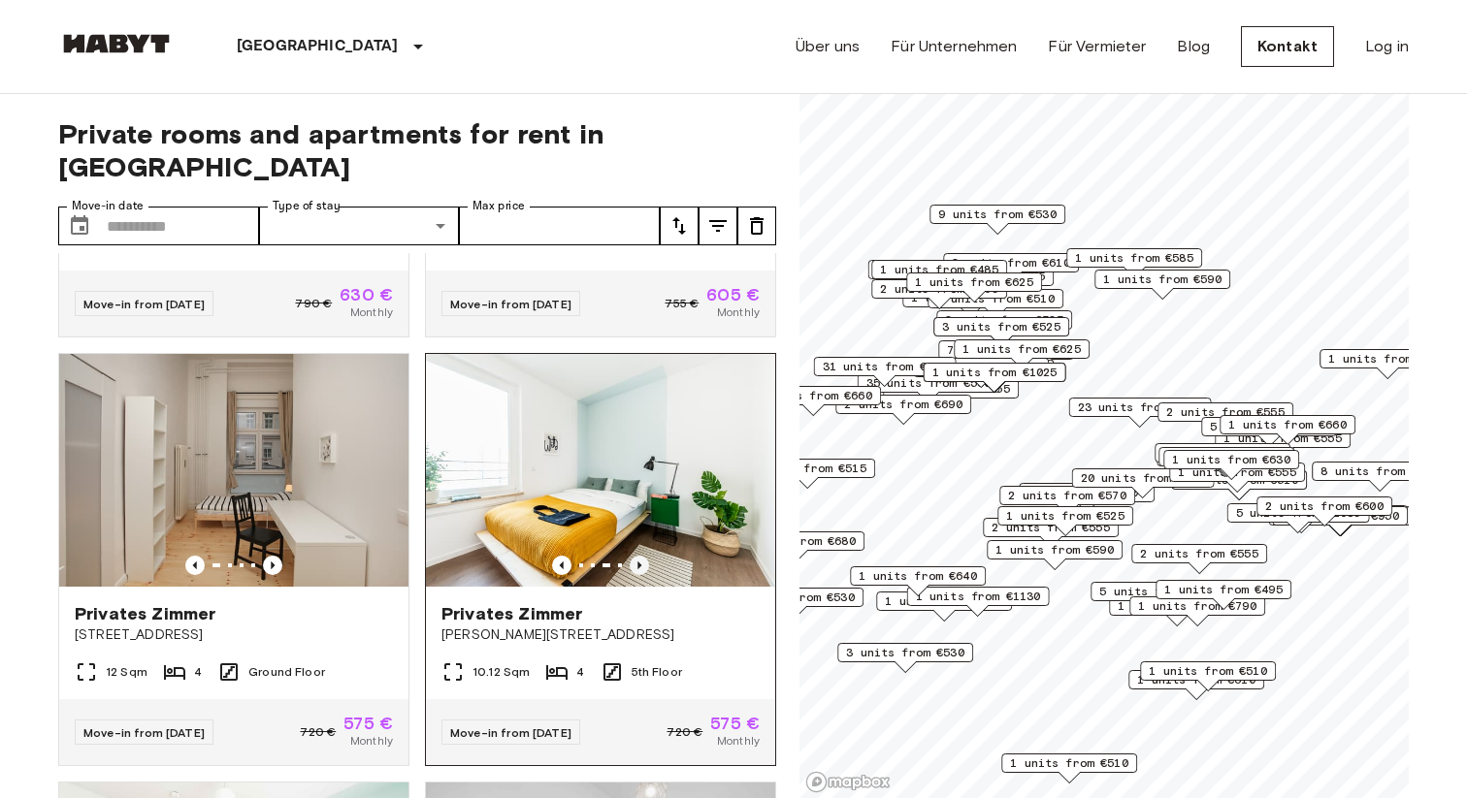
click at [635, 556] on icon "Previous image" at bounding box center [639, 565] width 19 height 19
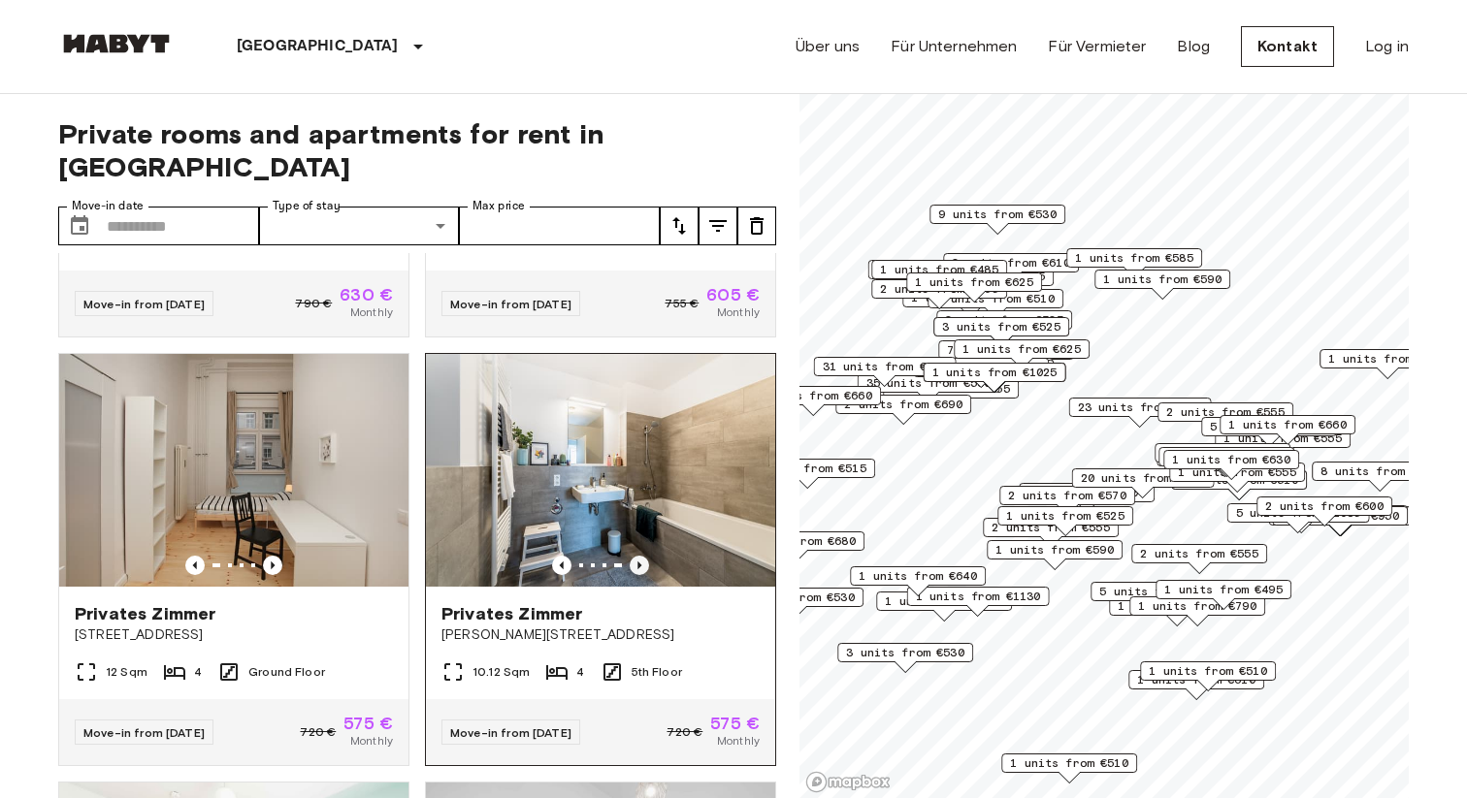
click at [635, 556] on icon "Previous image" at bounding box center [639, 565] width 19 height 19
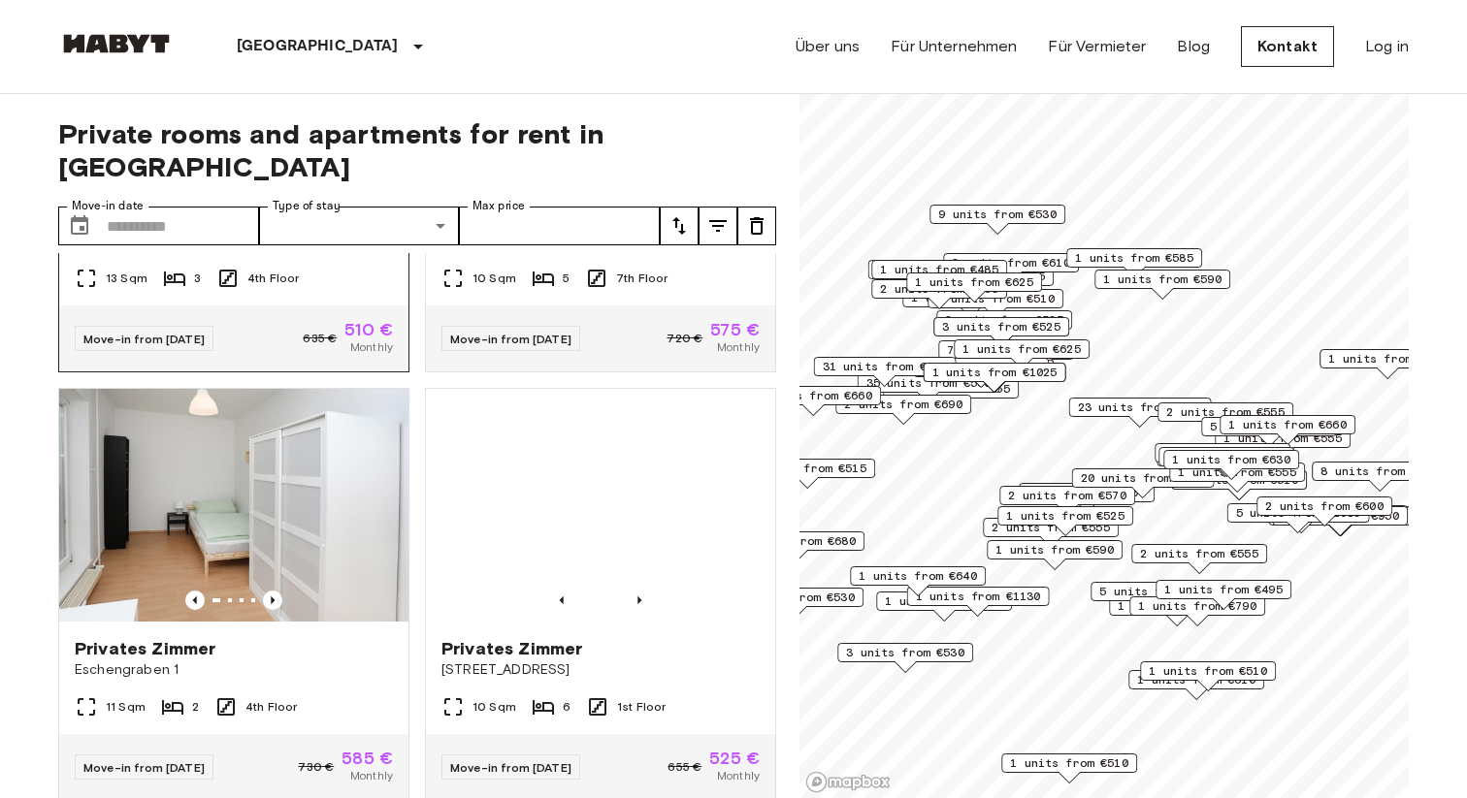
scroll to position [7170, 0]
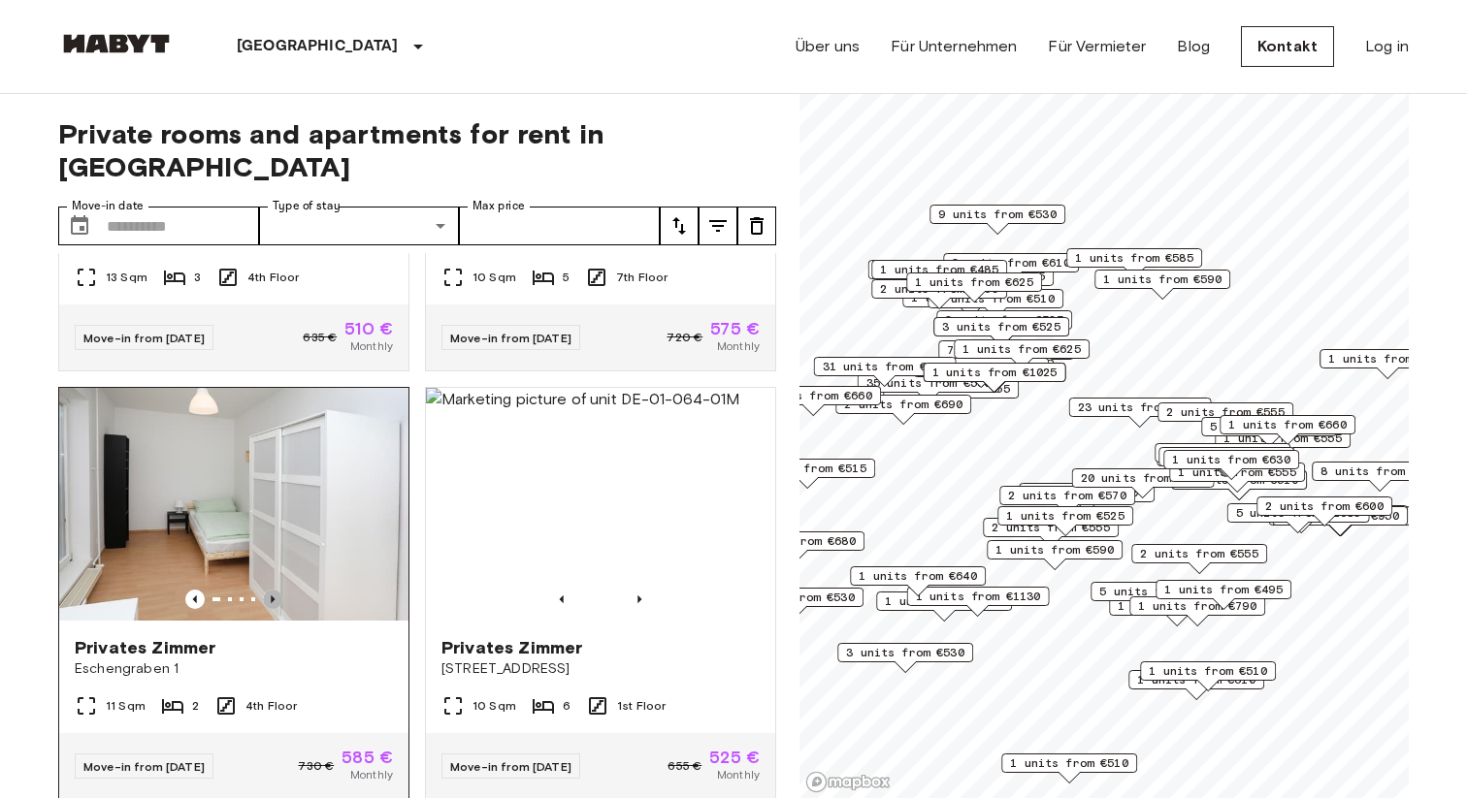
click at [270, 590] on icon "Previous image" at bounding box center [272, 599] width 19 height 19
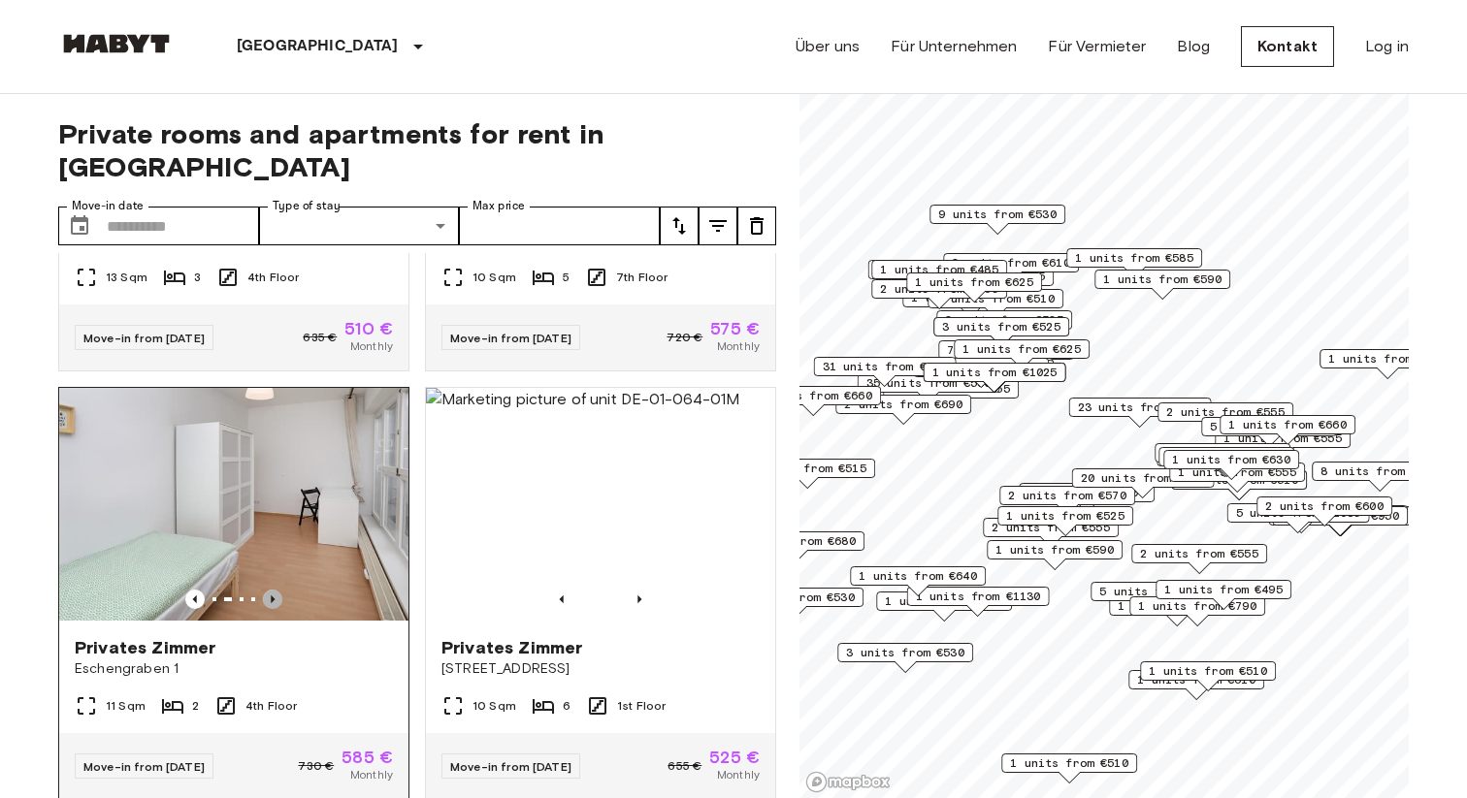
click at [269, 590] on icon "Previous image" at bounding box center [272, 599] width 19 height 19
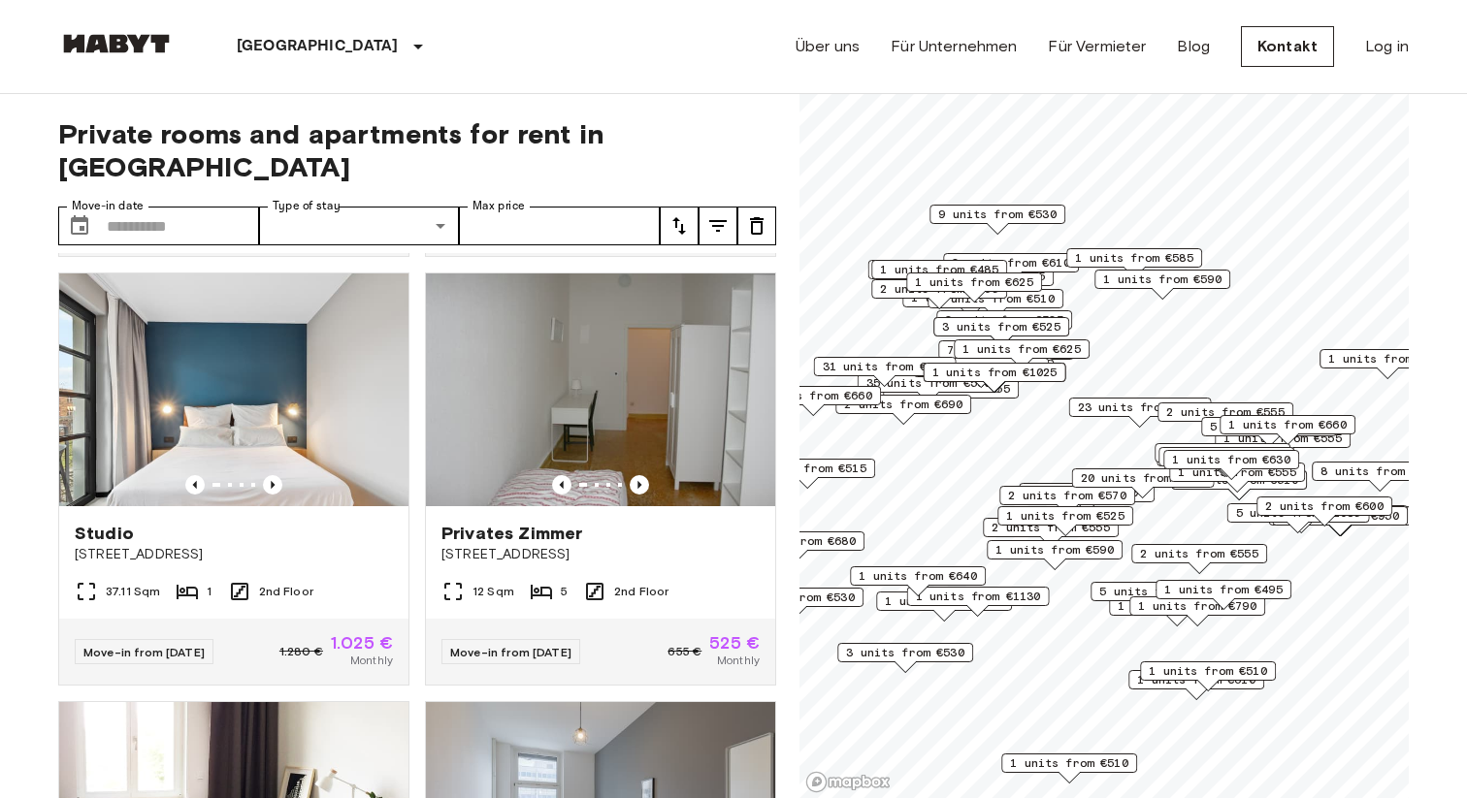
scroll to position [8592, 0]
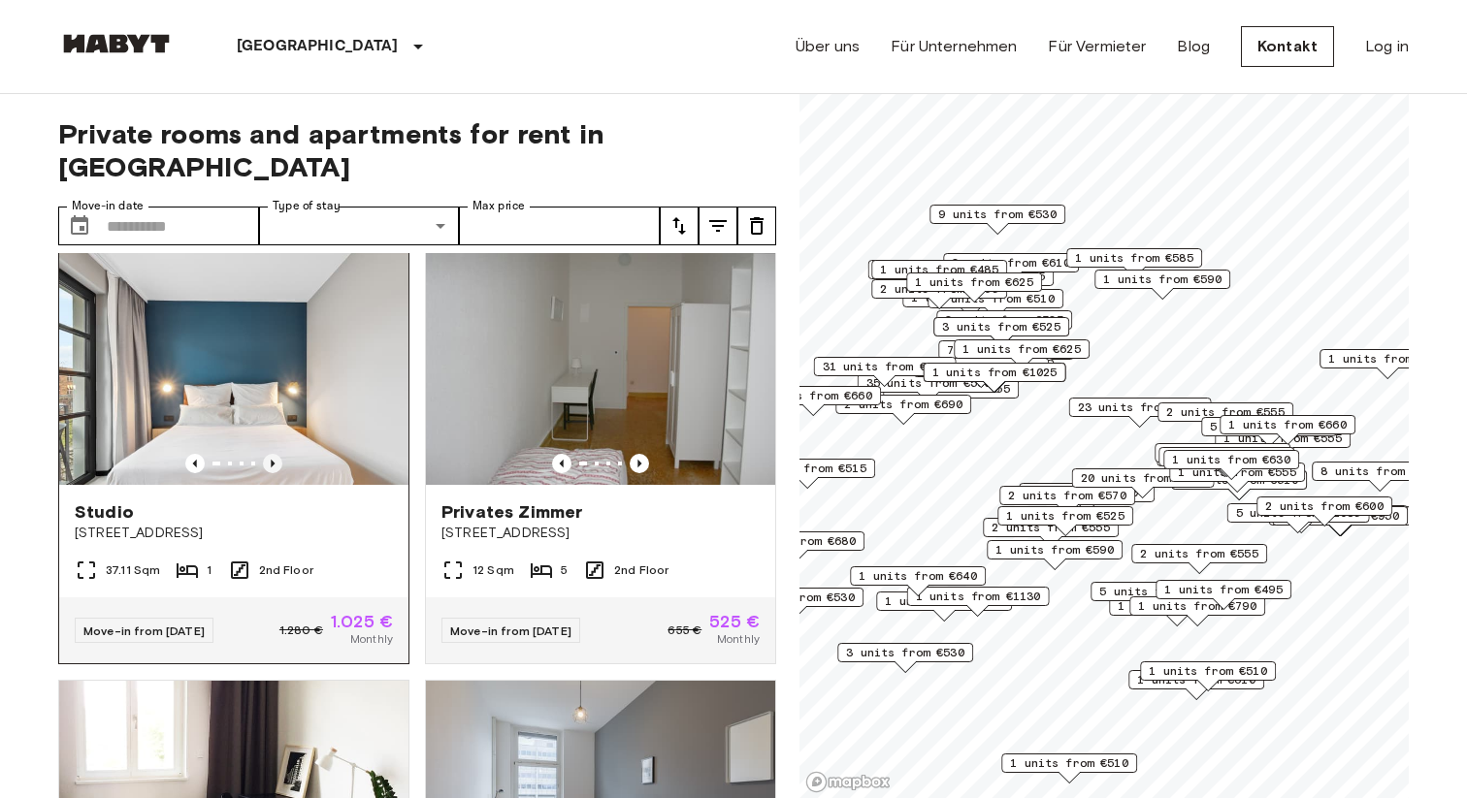
click at [273, 460] on icon "Previous image" at bounding box center [273, 464] width 4 height 8
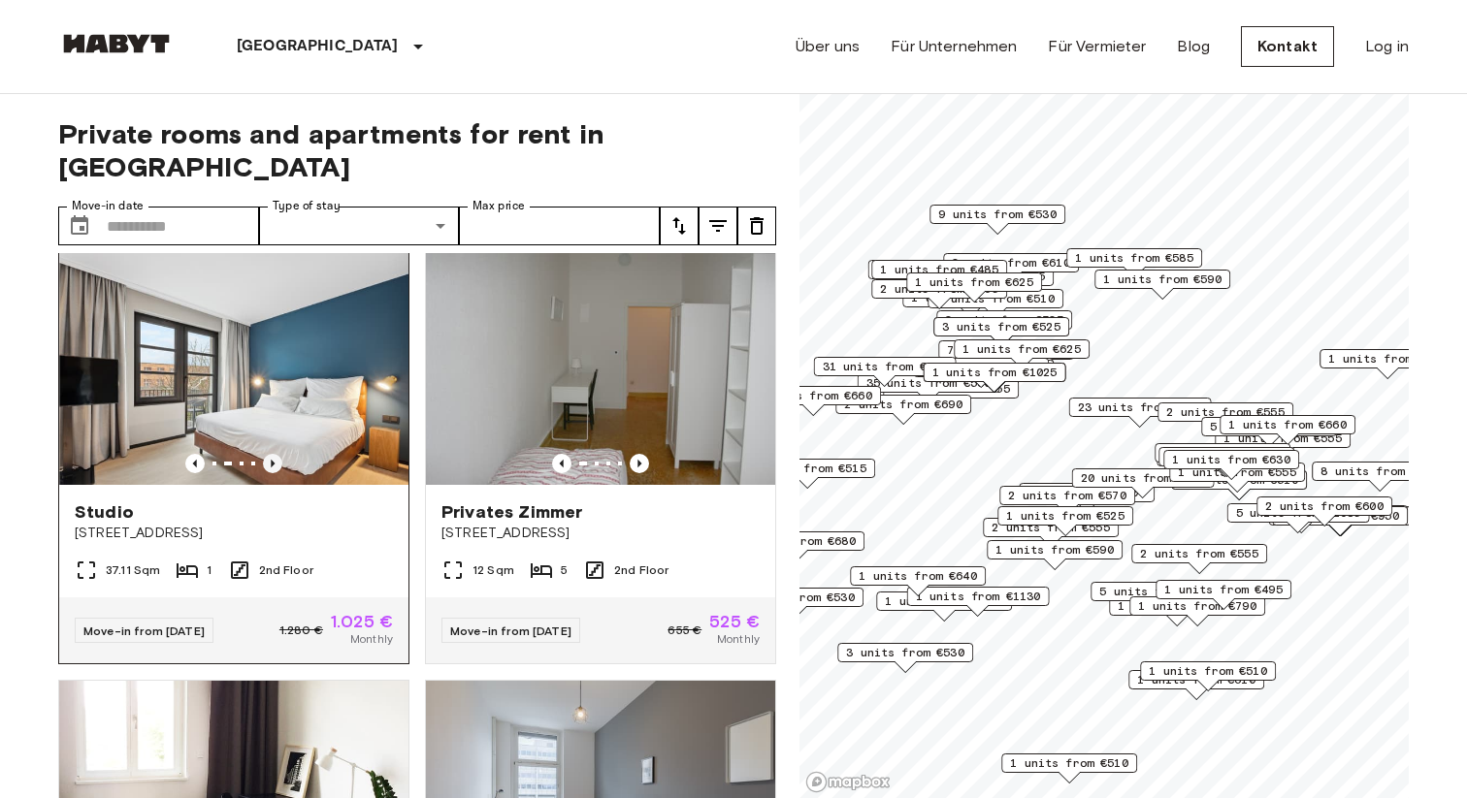
click at [273, 460] on icon "Previous image" at bounding box center [273, 464] width 4 height 8
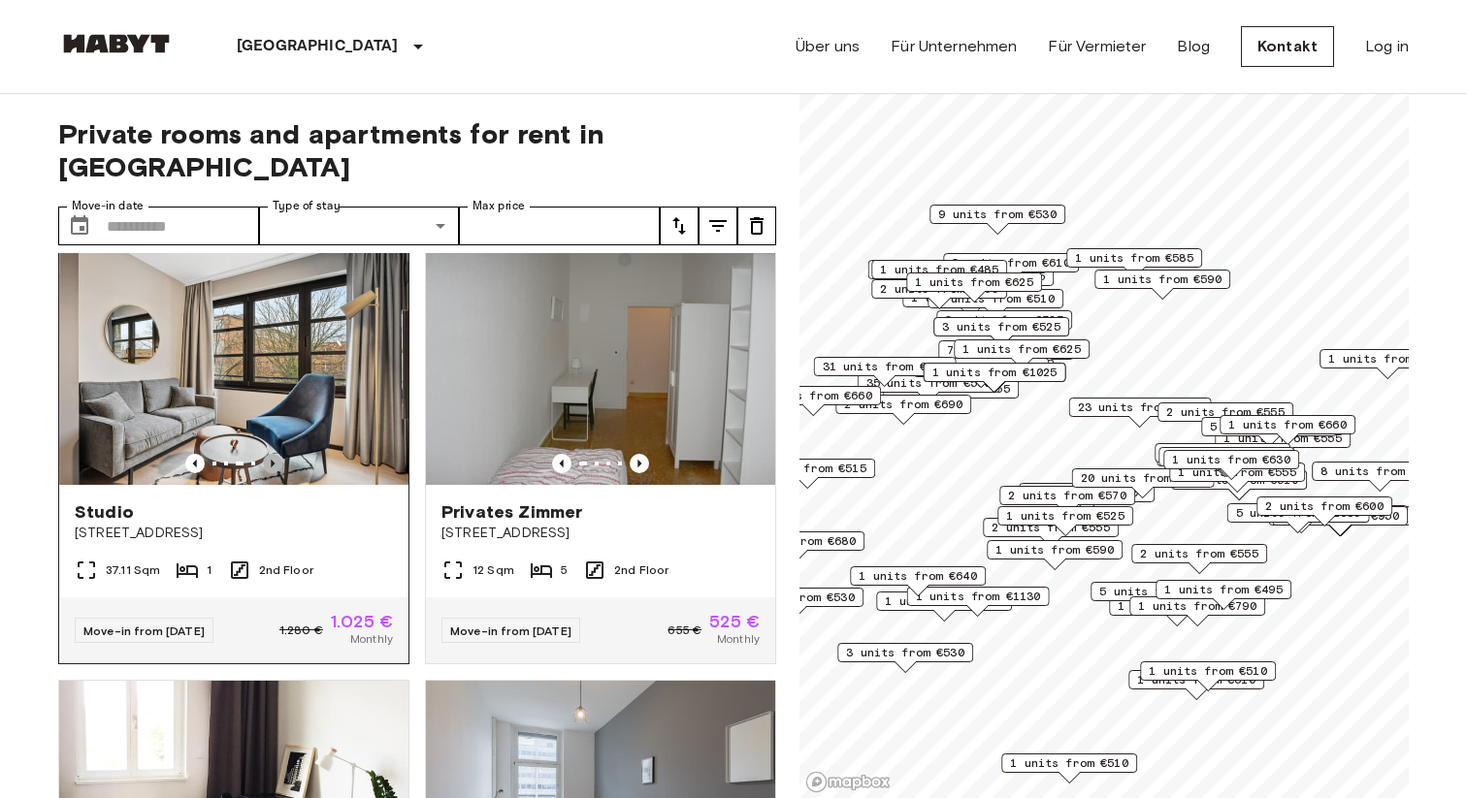
click at [273, 460] on icon "Previous image" at bounding box center [273, 464] width 4 height 8
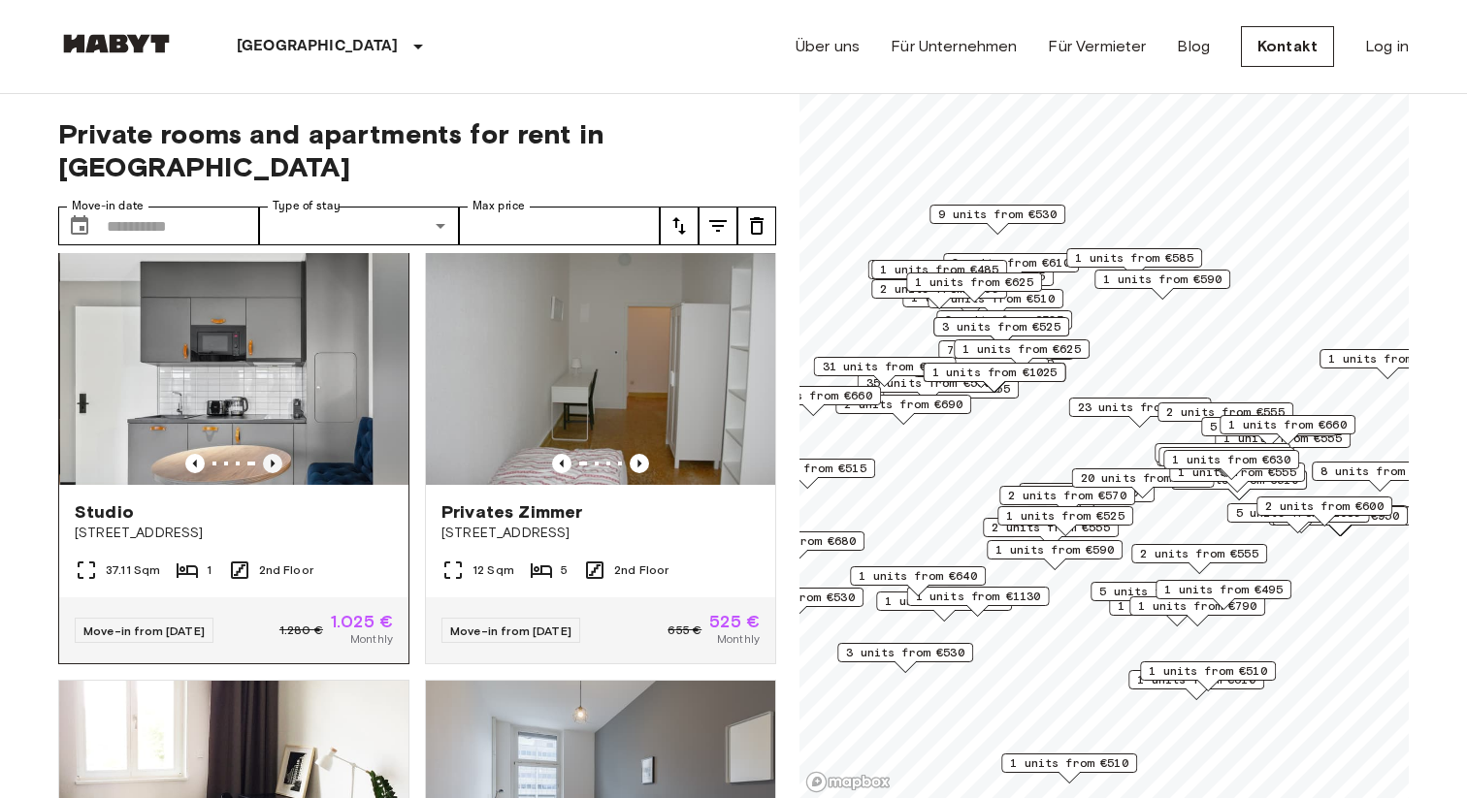
click at [273, 460] on icon "Previous image" at bounding box center [273, 464] width 4 height 8
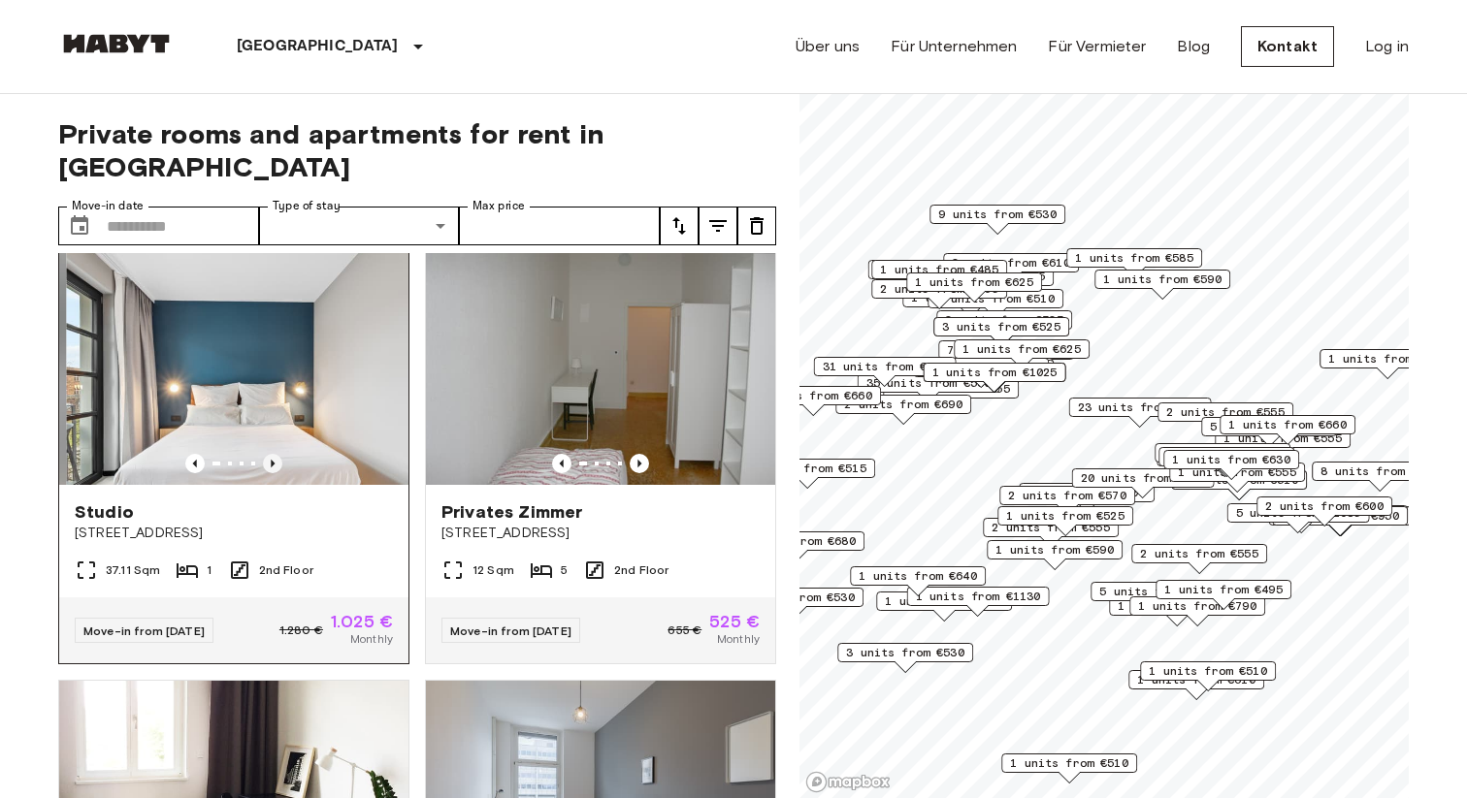
click at [273, 460] on icon "Previous image" at bounding box center [273, 464] width 4 height 8
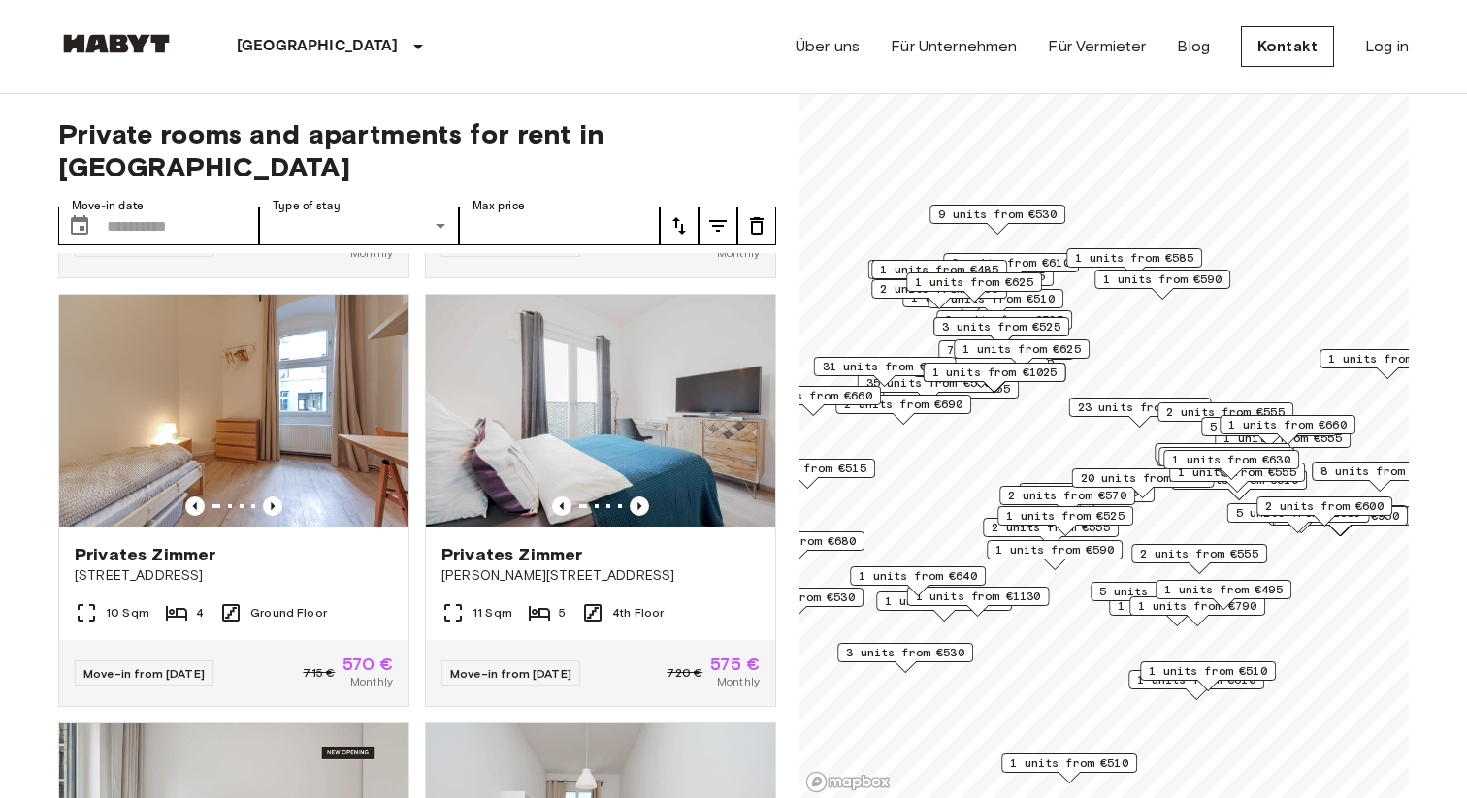
scroll to position [9834, 0]
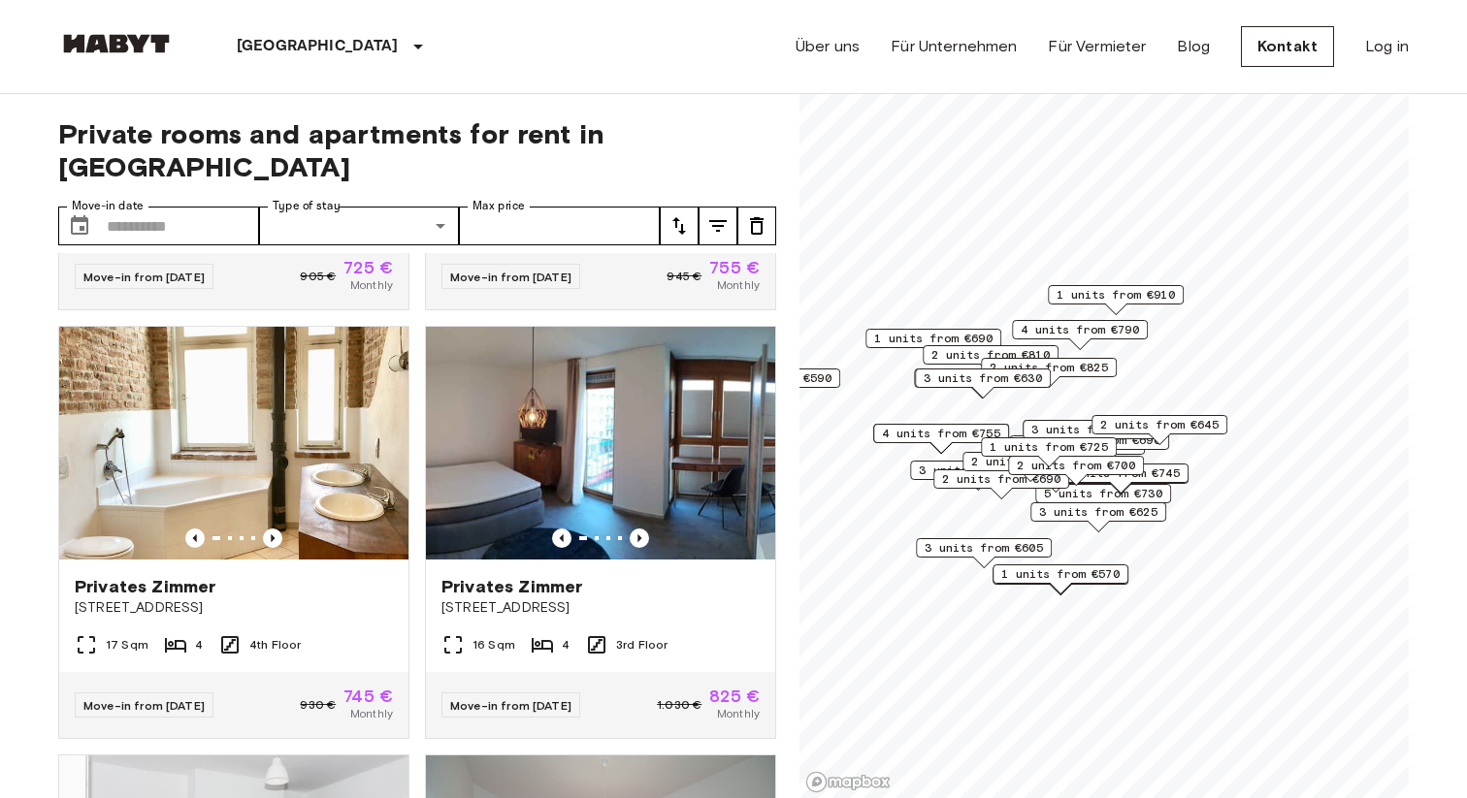
scroll to position [2958, 0]
